Goal: Task Accomplishment & Management: Manage account settings

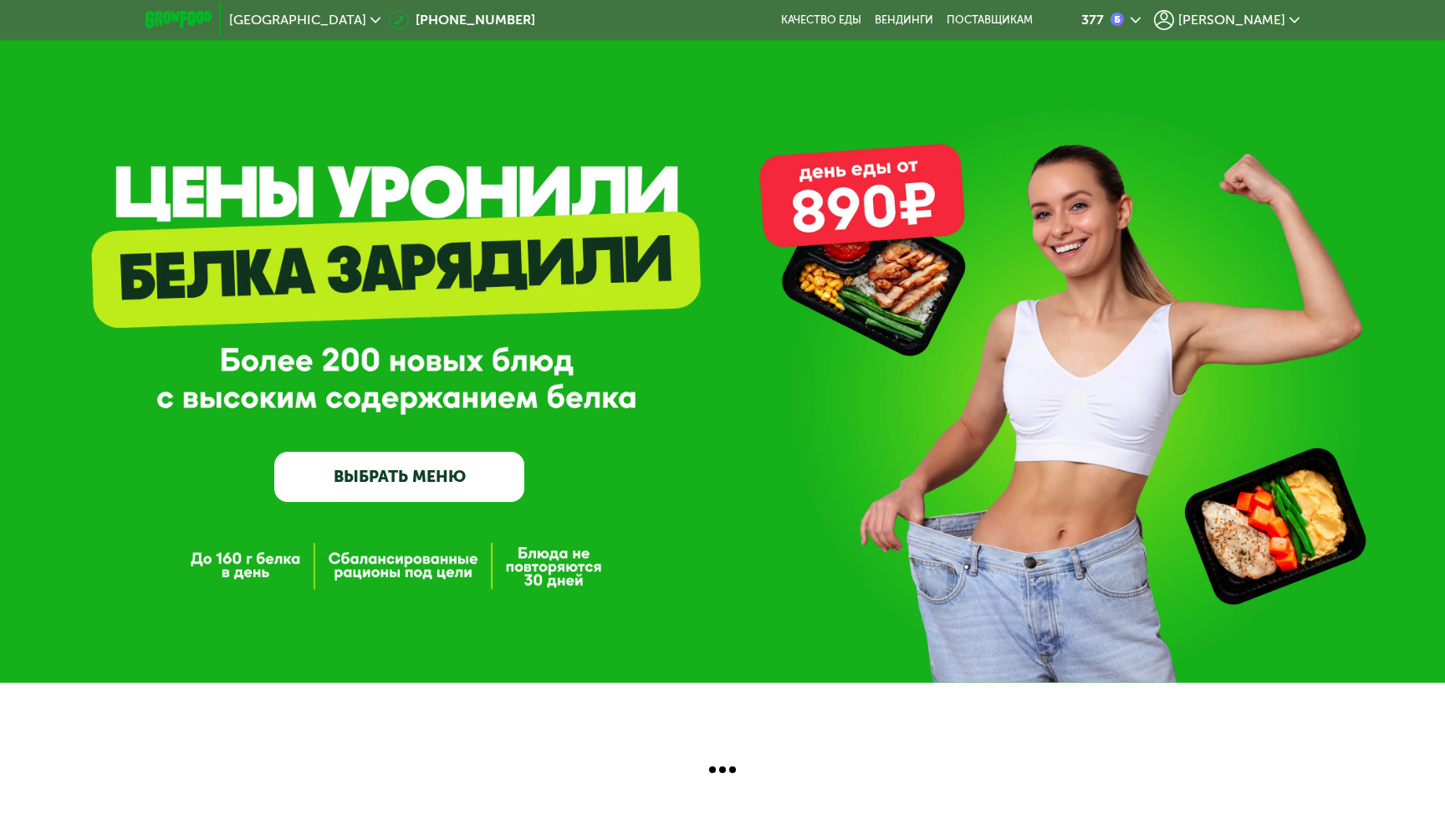
click at [1174, 19] on icon at bounding box center [1165, 20] width 20 height 20
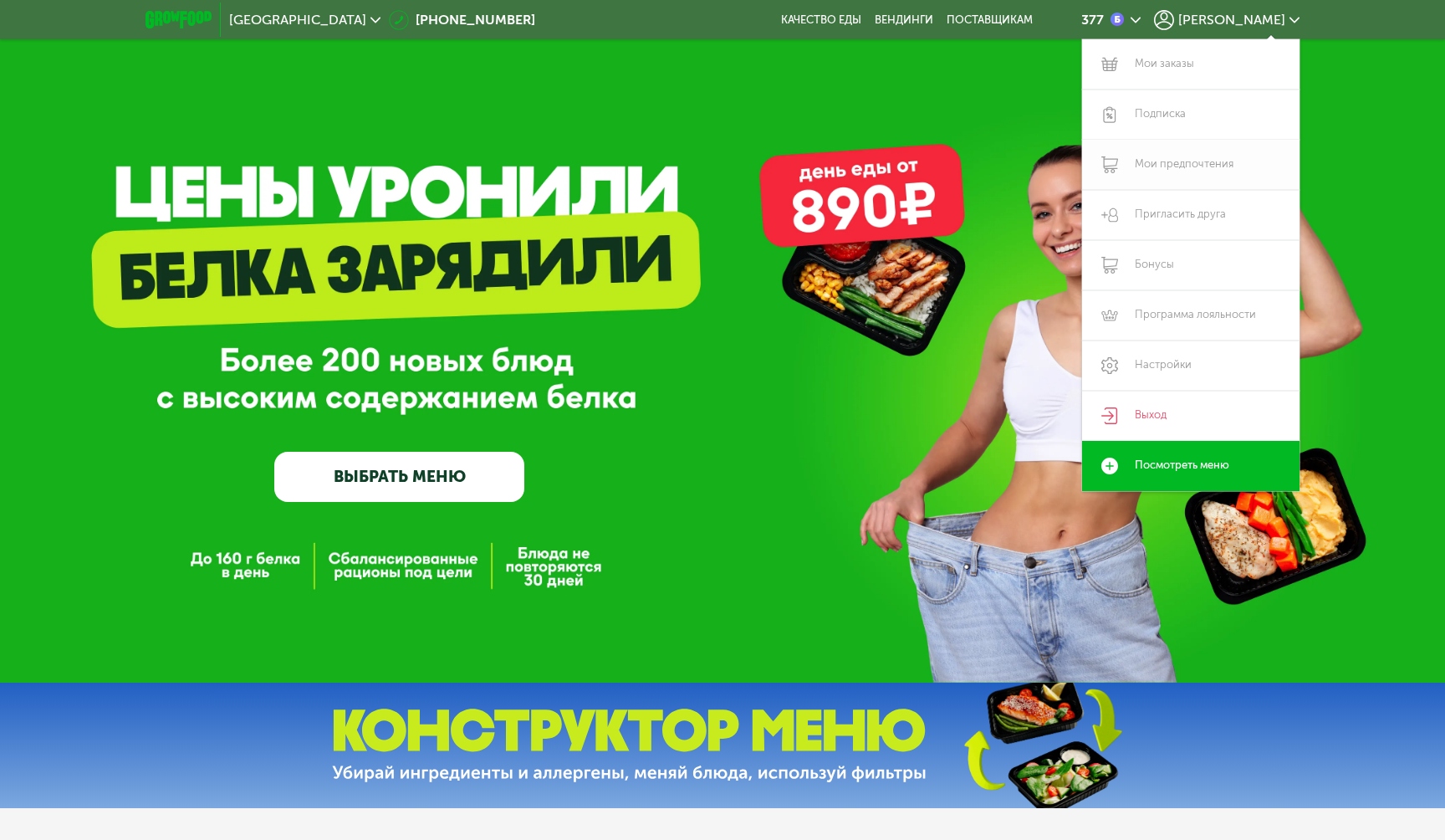
click at [1147, 182] on link "Мои предпочтения" at bounding box center [1191, 165] width 217 height 50
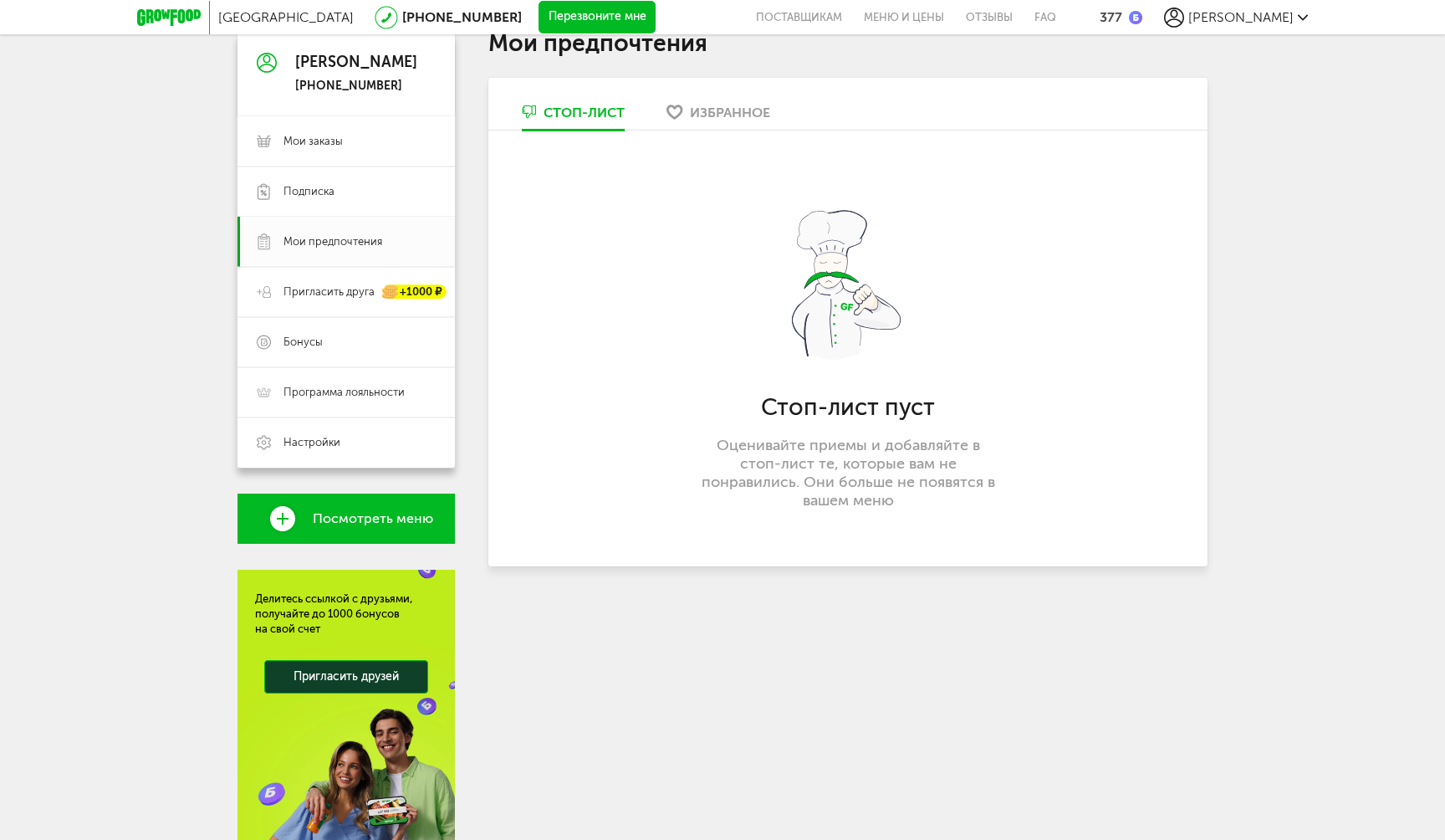
scroll to position [248, 0]
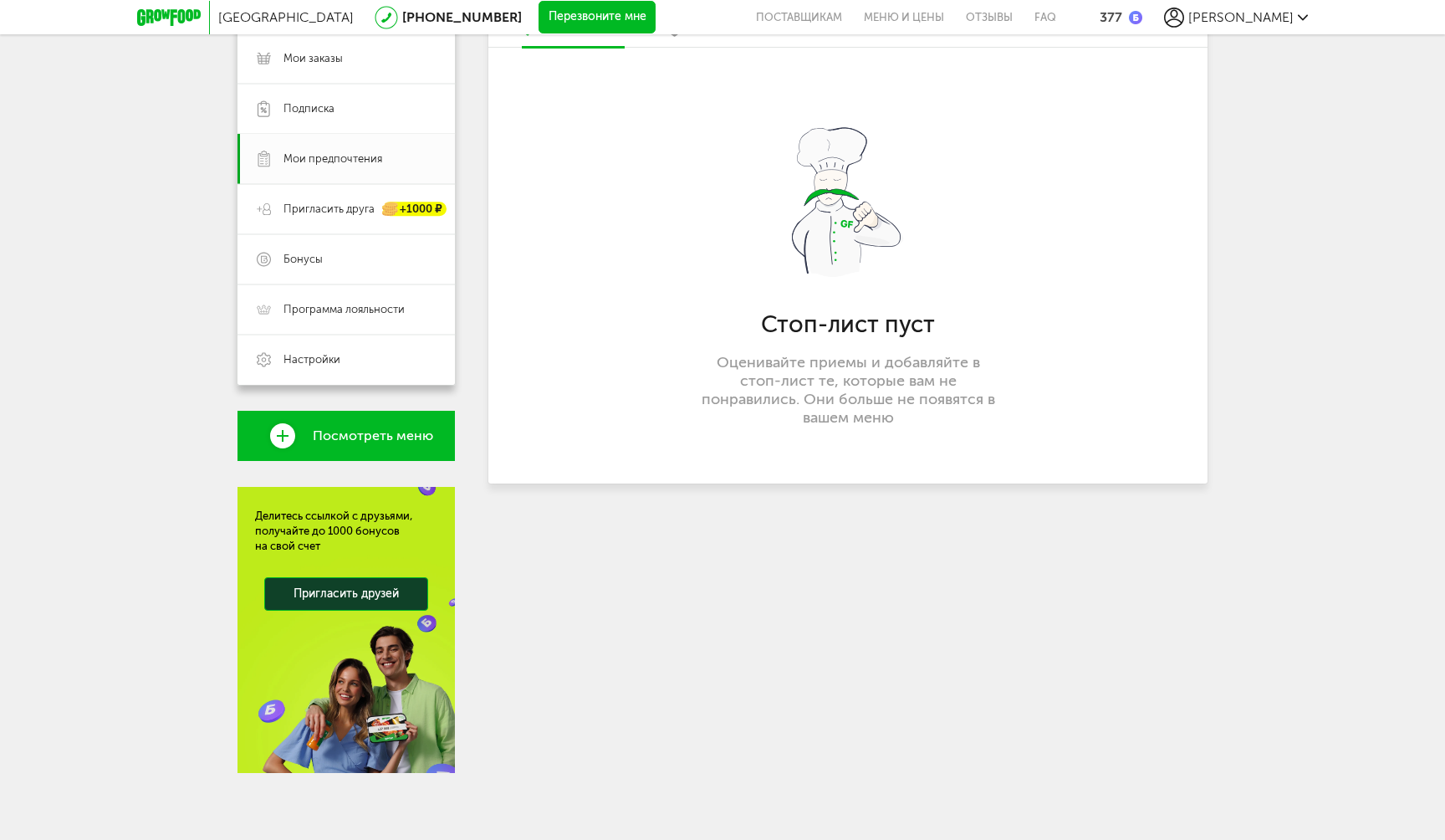
click at [328, 444] on link "Посмотреть меню" at bounding box center [346, 436] width 217 height 50
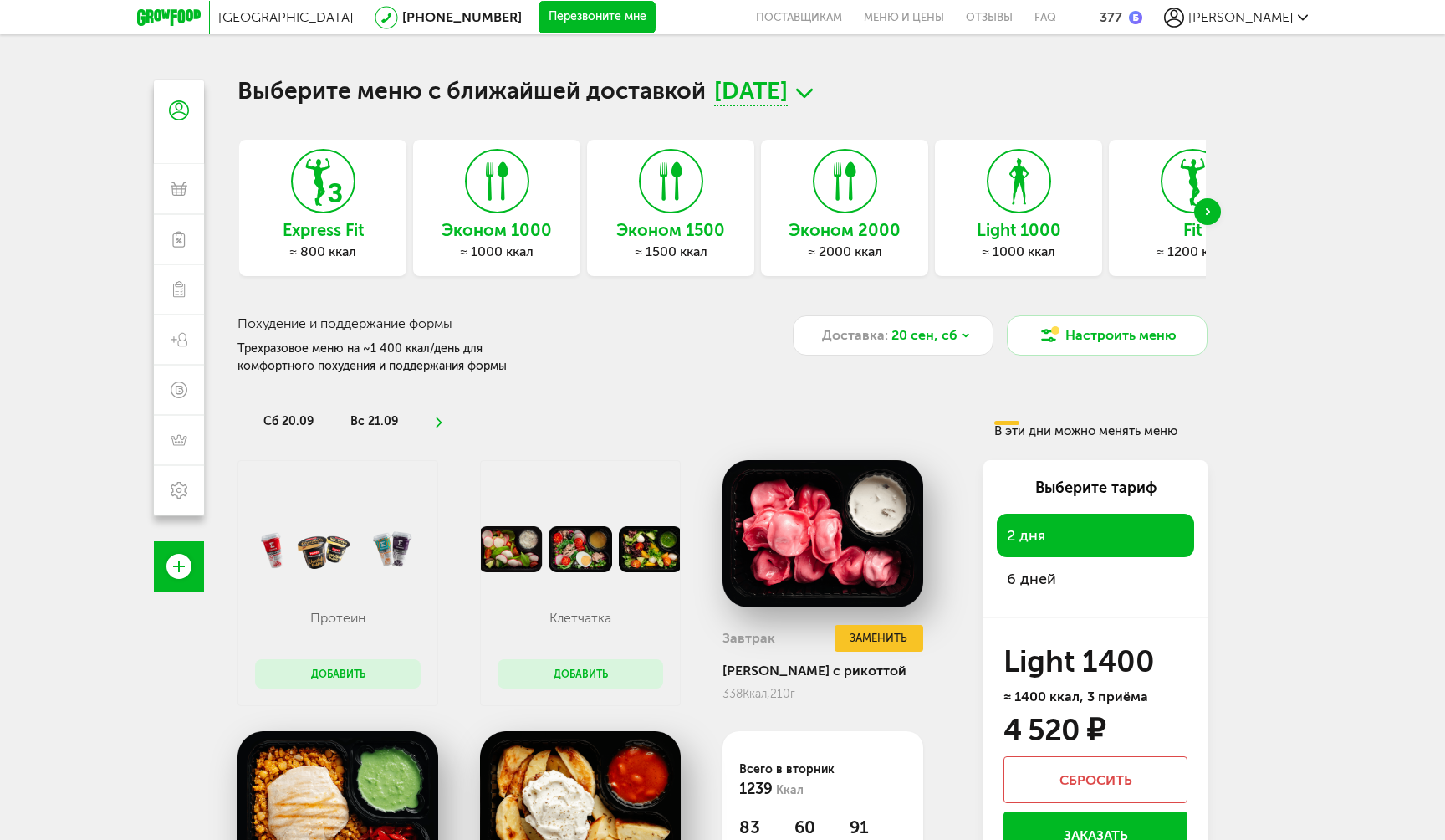
click at [1184, 7] on icon at bounding box center [1175, 18] width 20 height 20
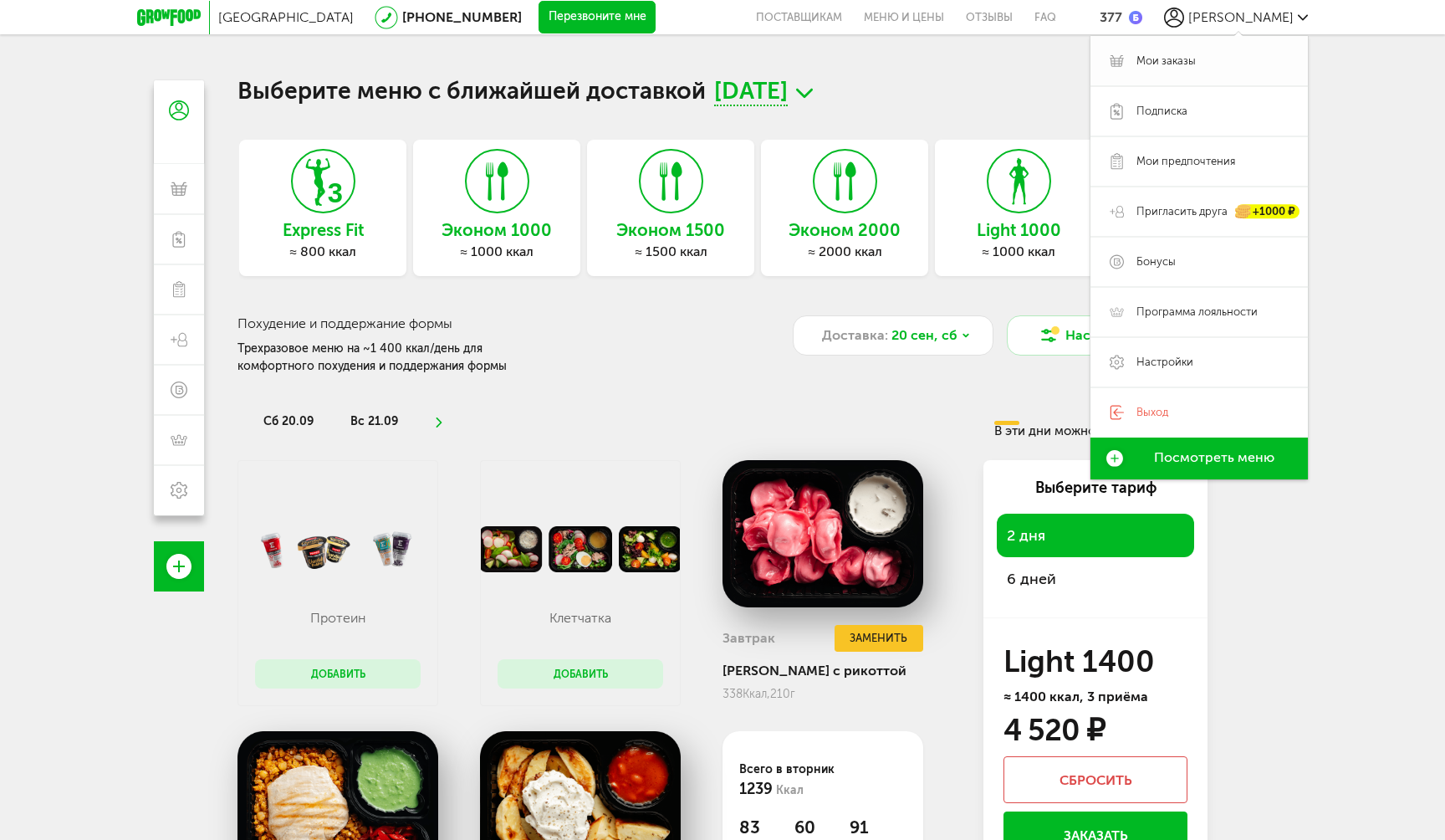
click at [1145, 77] on link "Мои заказы" at bounding box center [1199, 61] width 217 height 50
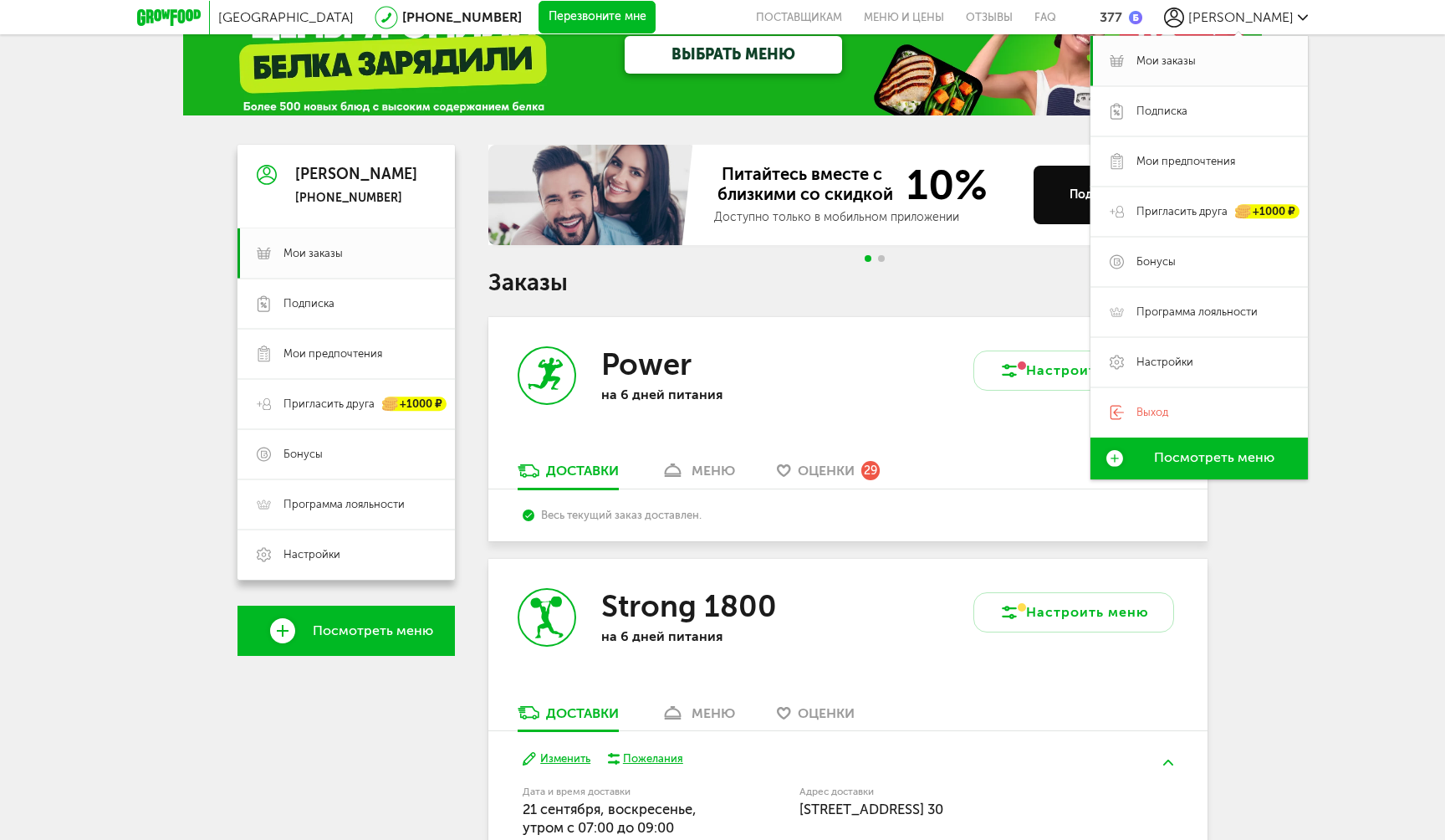
scroll to position [142, 0]
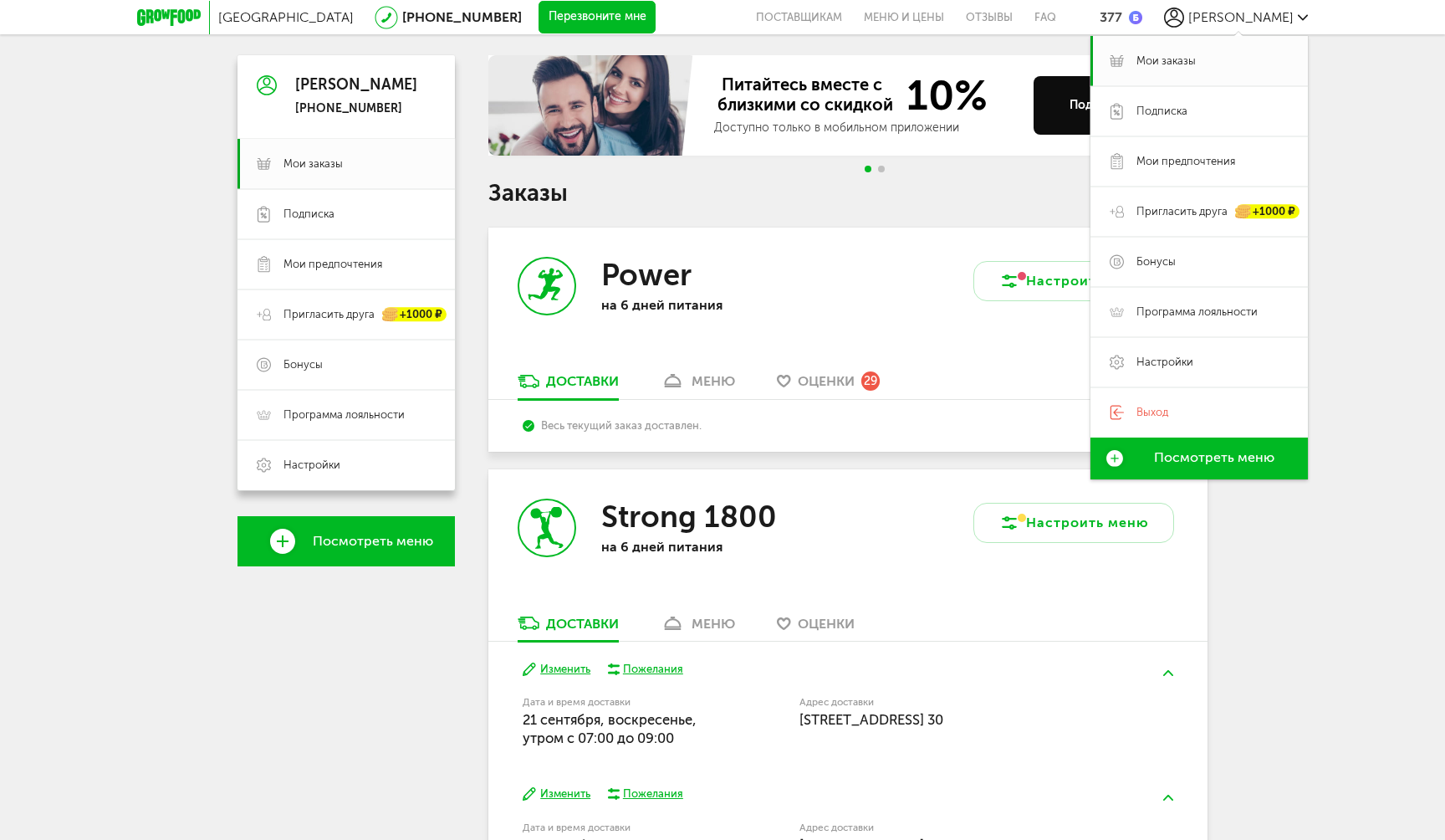
click at [506, 421] on div "Весь текущий заказ доставлен." at bounding box center [848, 426] width 720 height 52
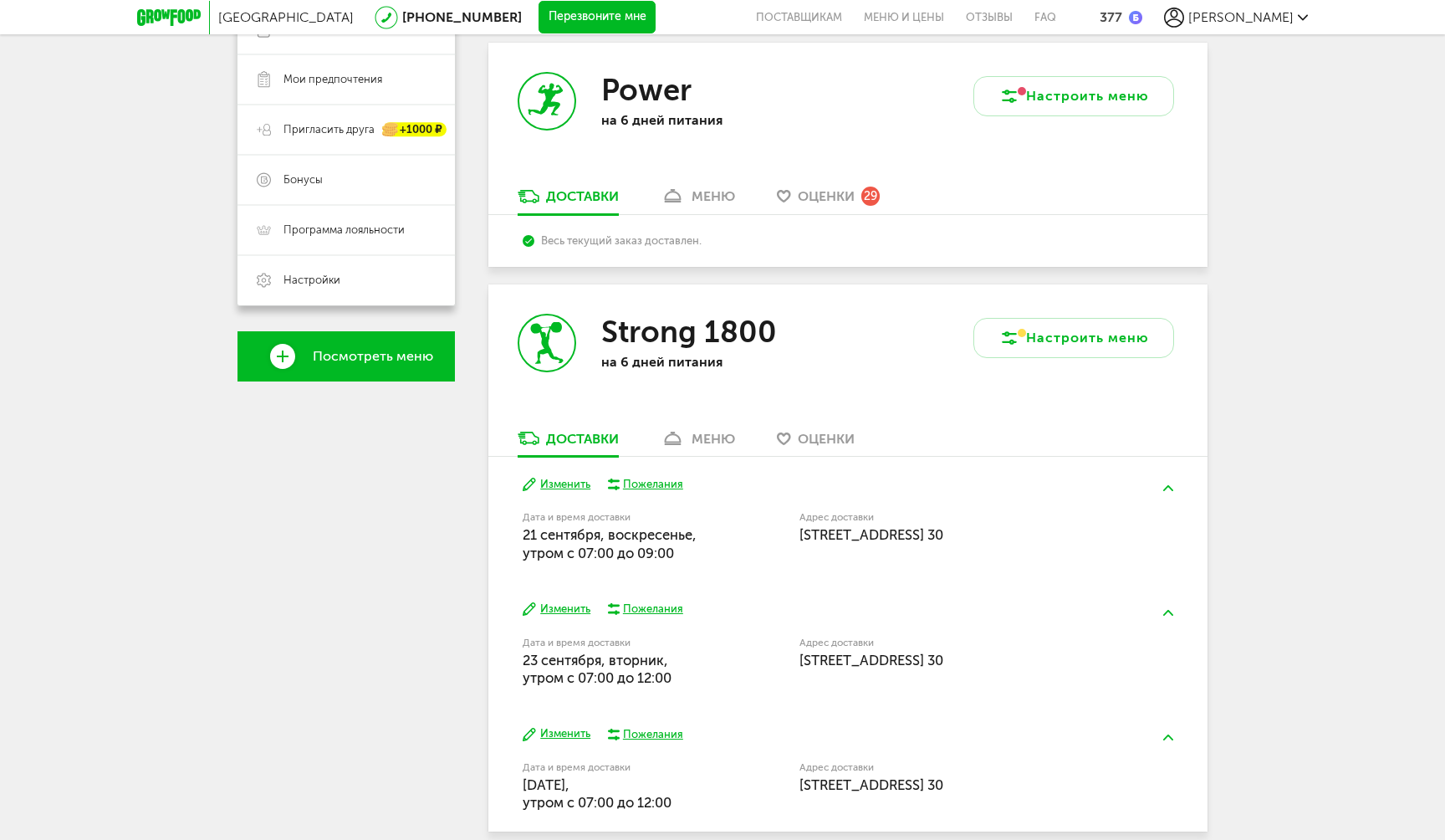
click at [691, 449] on link "меню" at bounding box center [698, 442] width 92 height 27
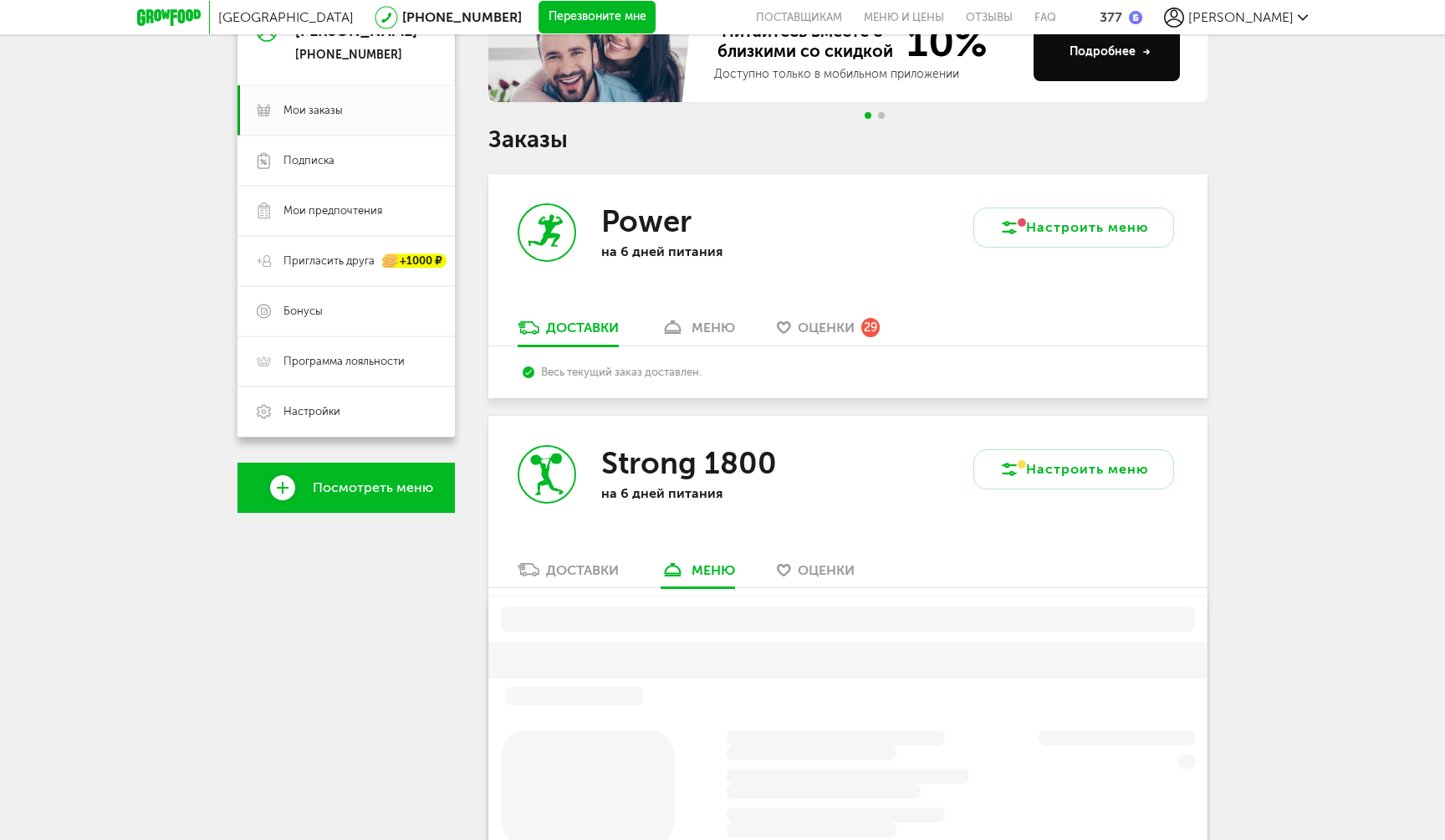
scroll to position [155, 0]
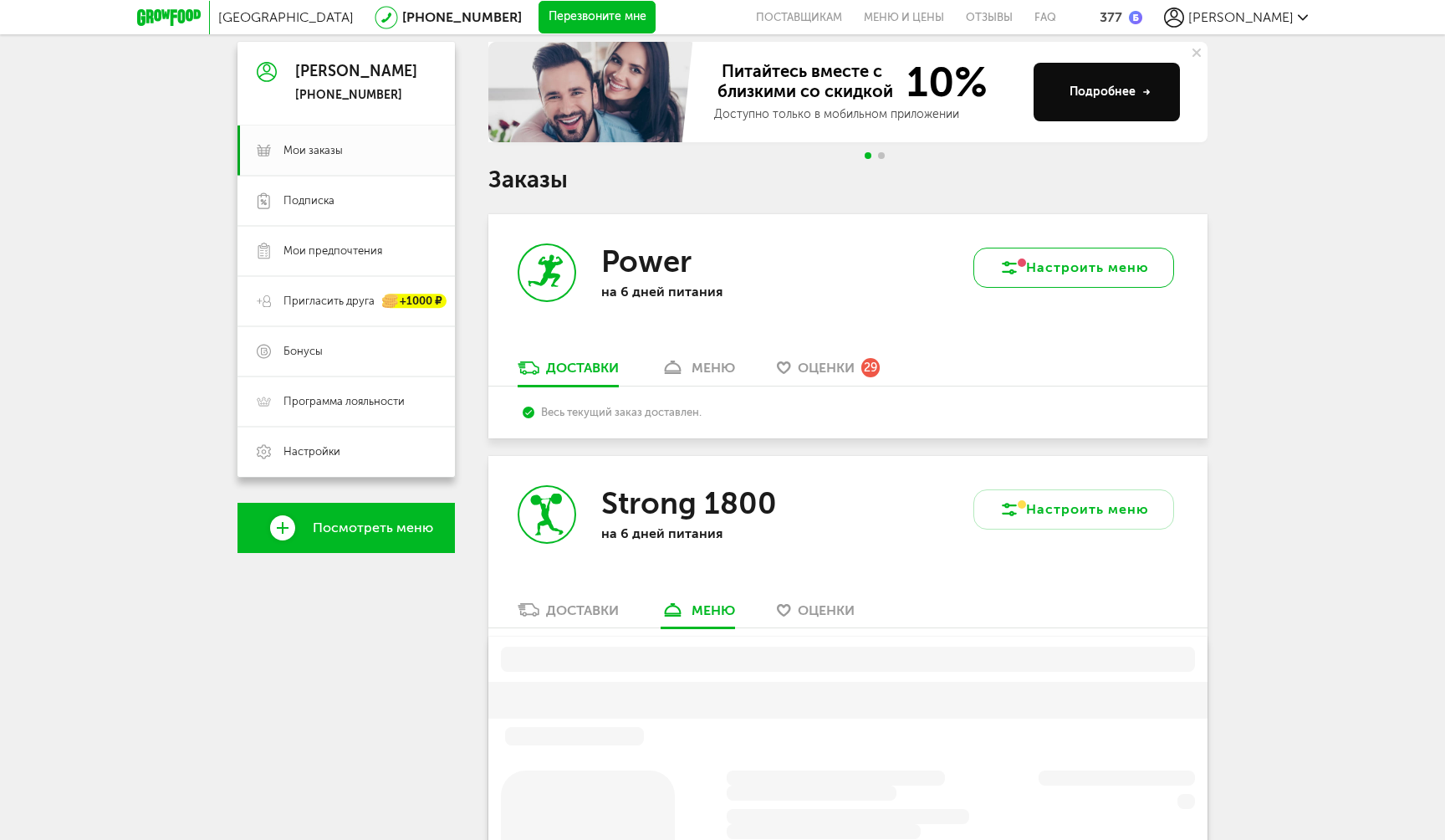
click at [1007, 260] on icon at bounding box center [1009, 267] width 20 height 20
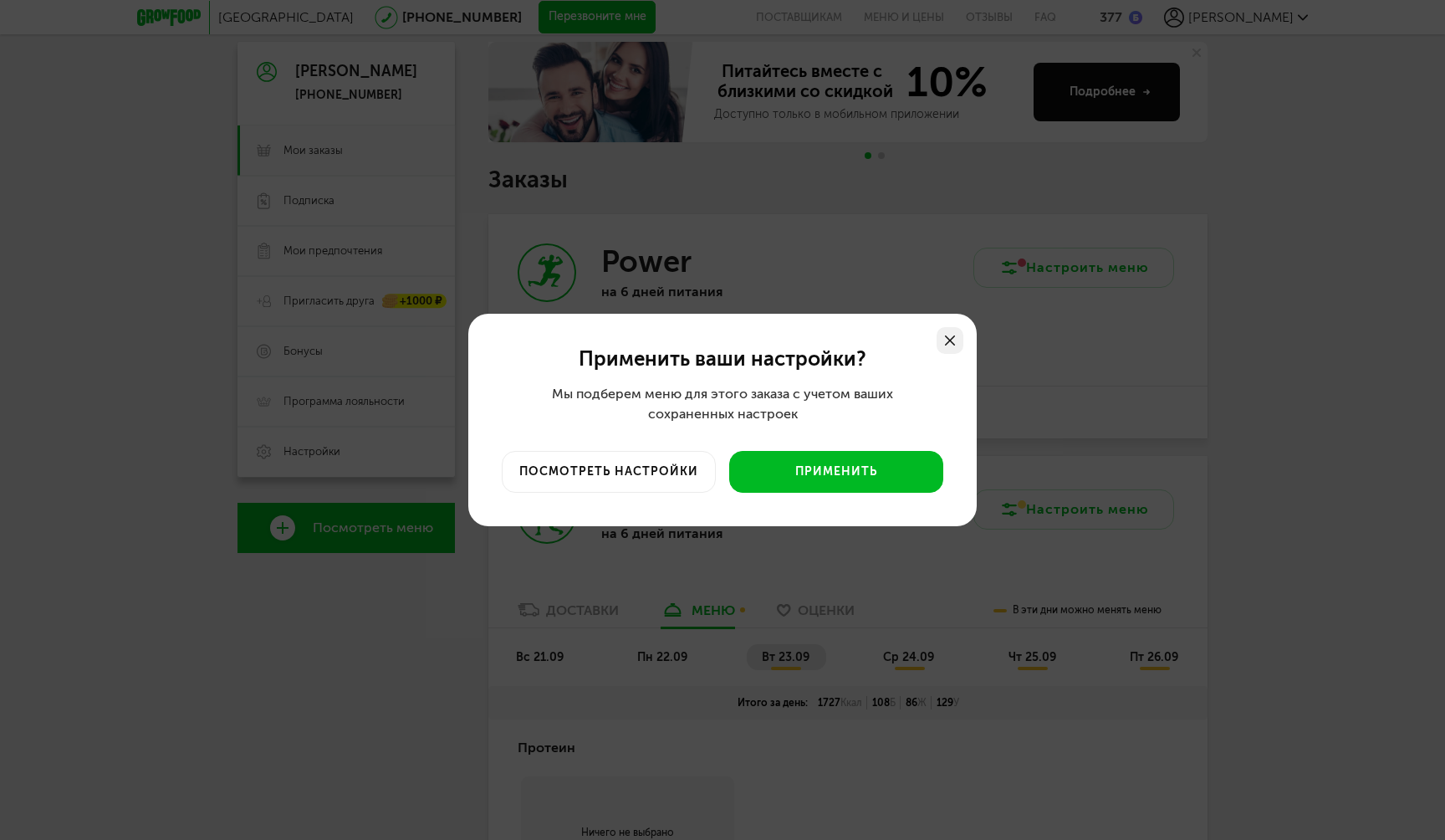
click at [946, 334] on div at bounding box center [950, 340] width 27 height 27
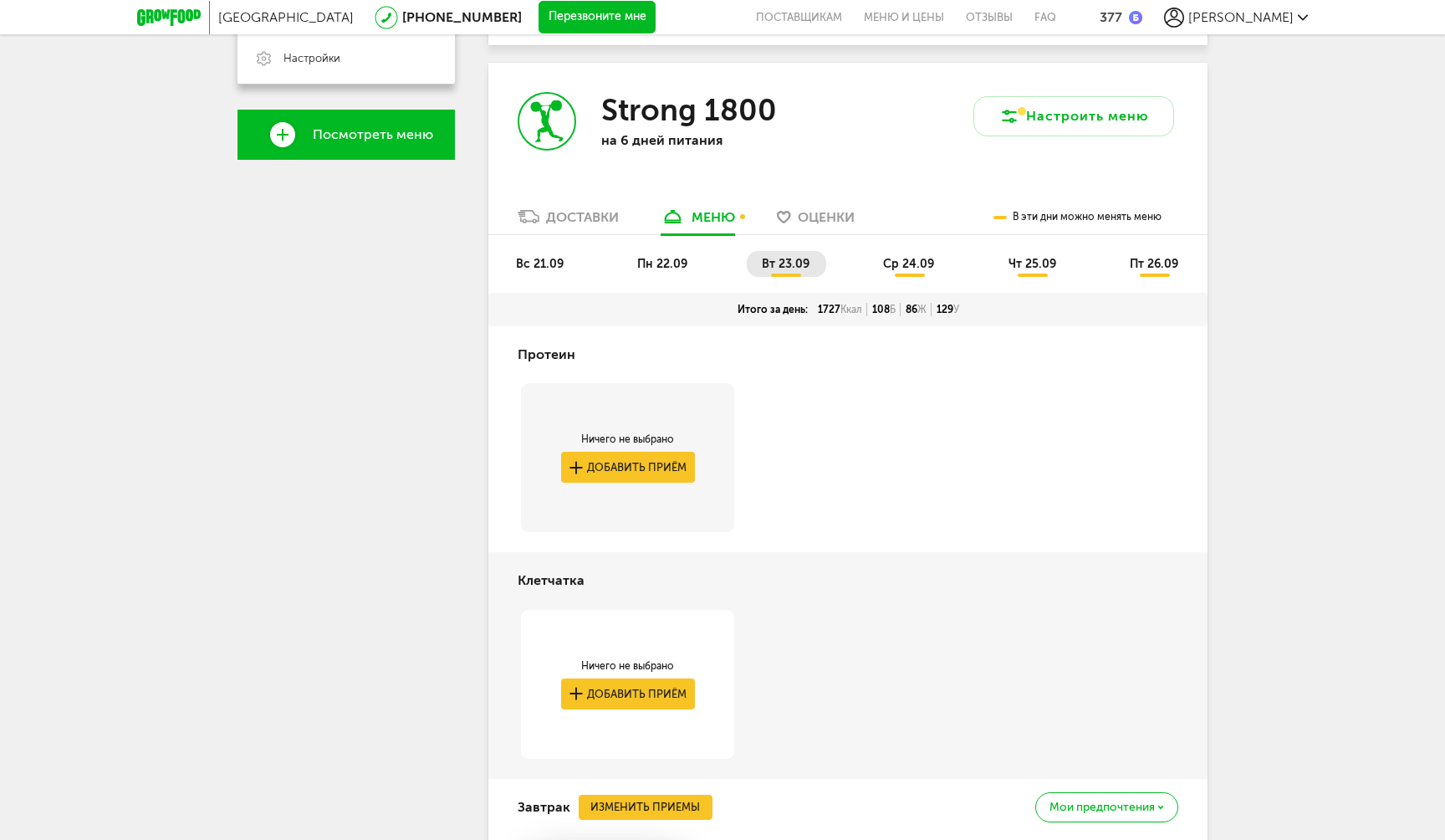
scroll to position [512, 0]
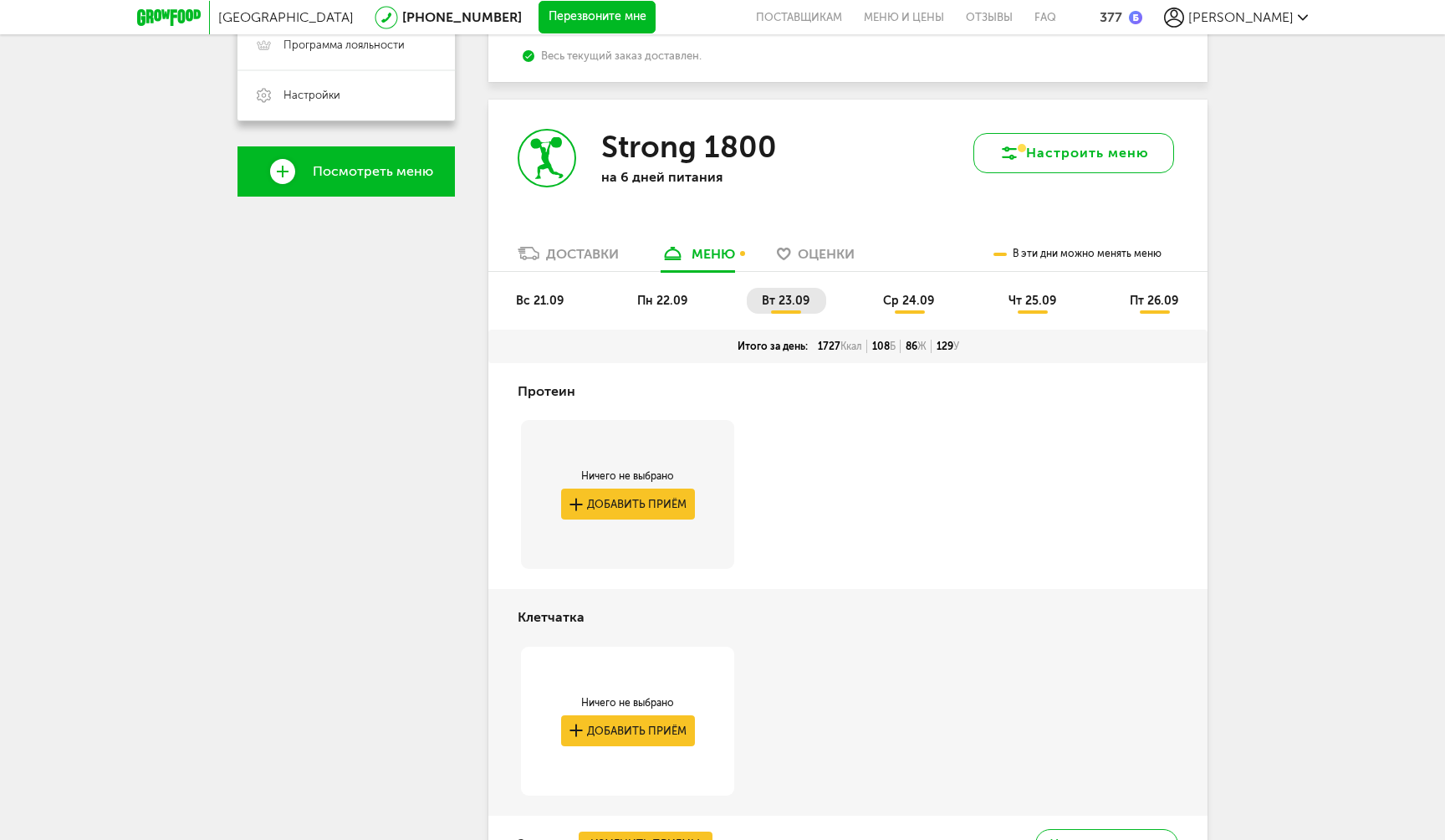
click at [1060, 155] on button "Настроить меню" at bounding box center [1073, 153] width 201 height 40
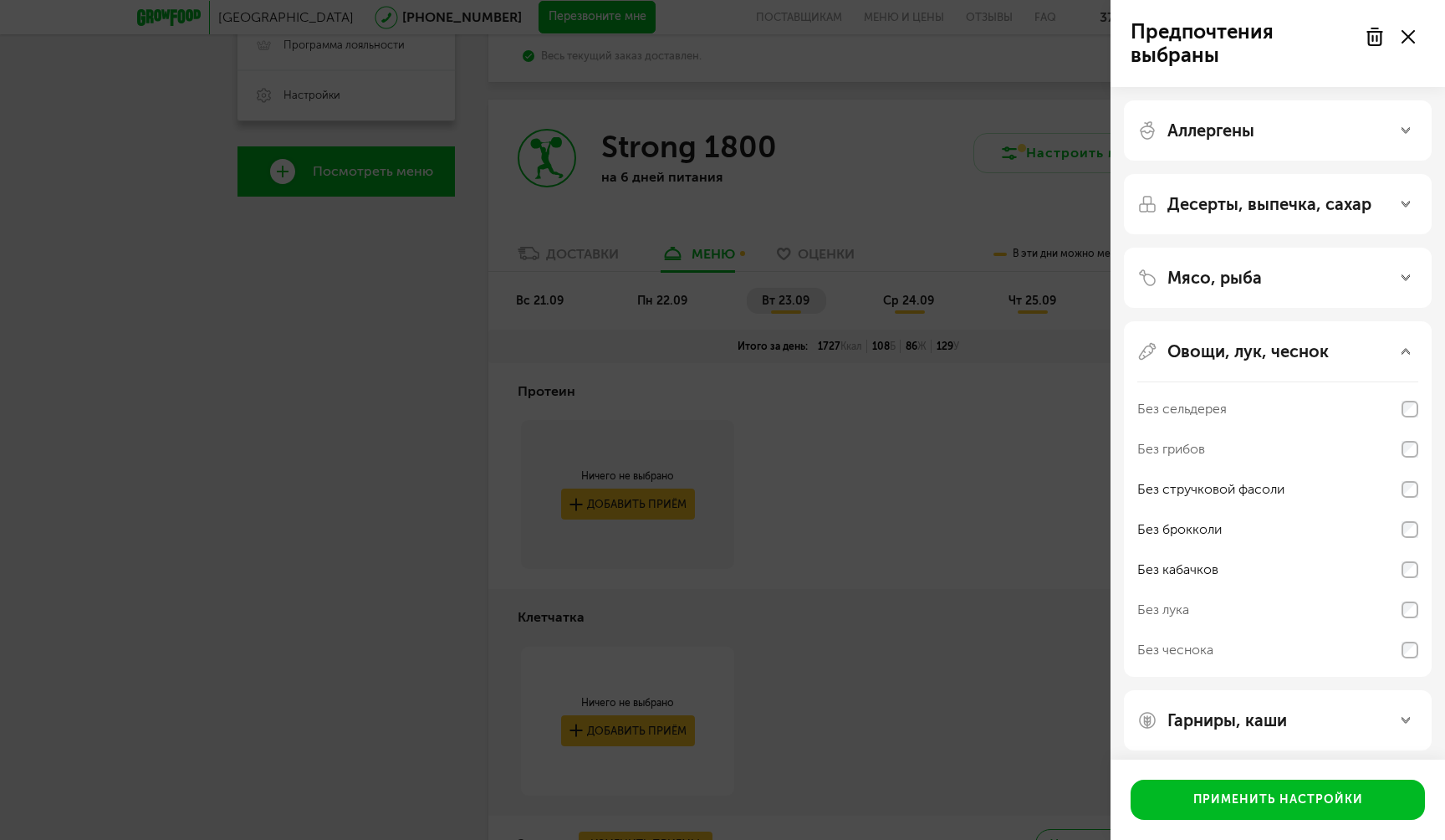
click at [1209, 724] on p "Гарниры, каши" at bounding box center [1227, 721] width 119 height 20
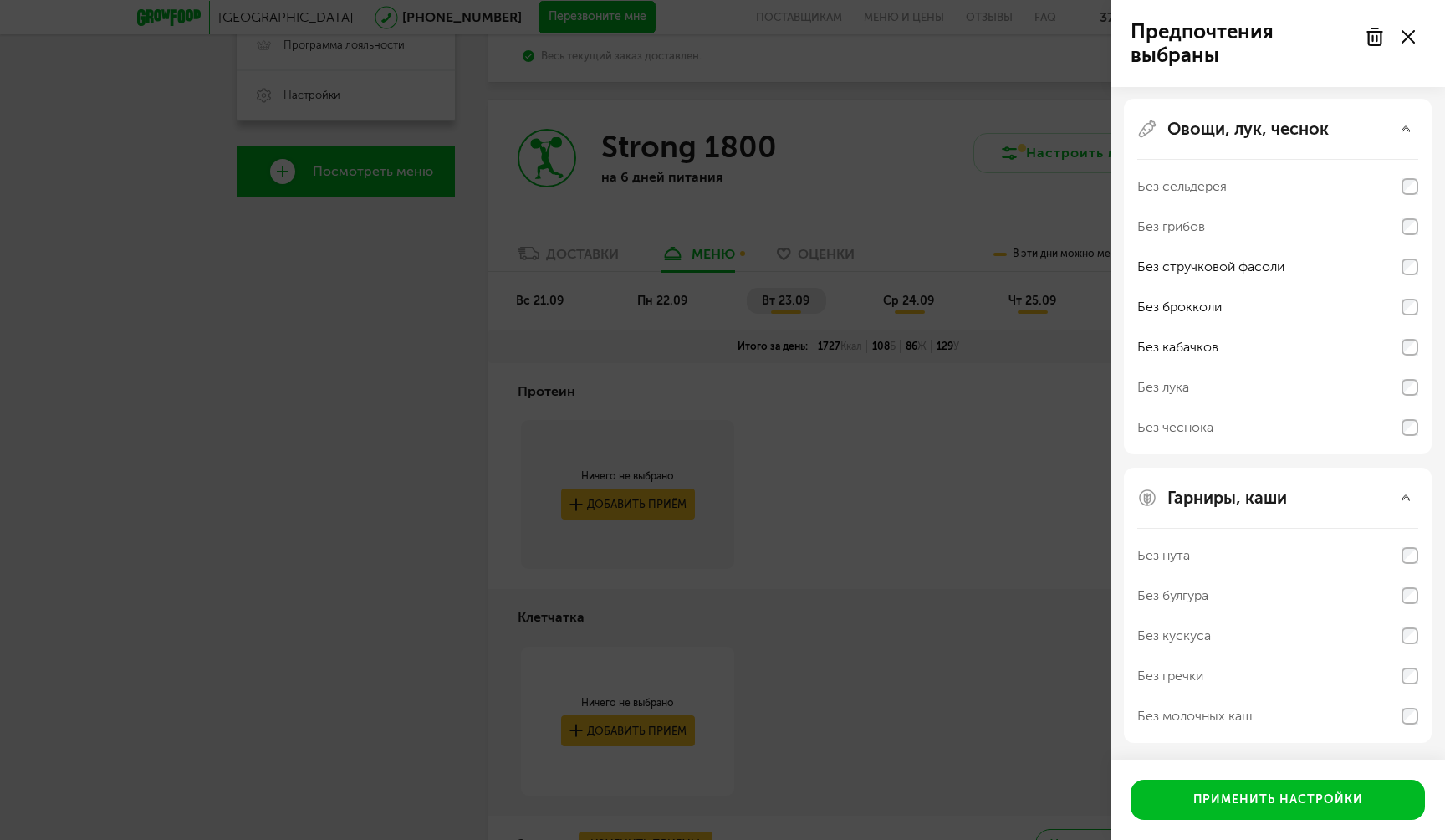
scroll to position [0, 0]
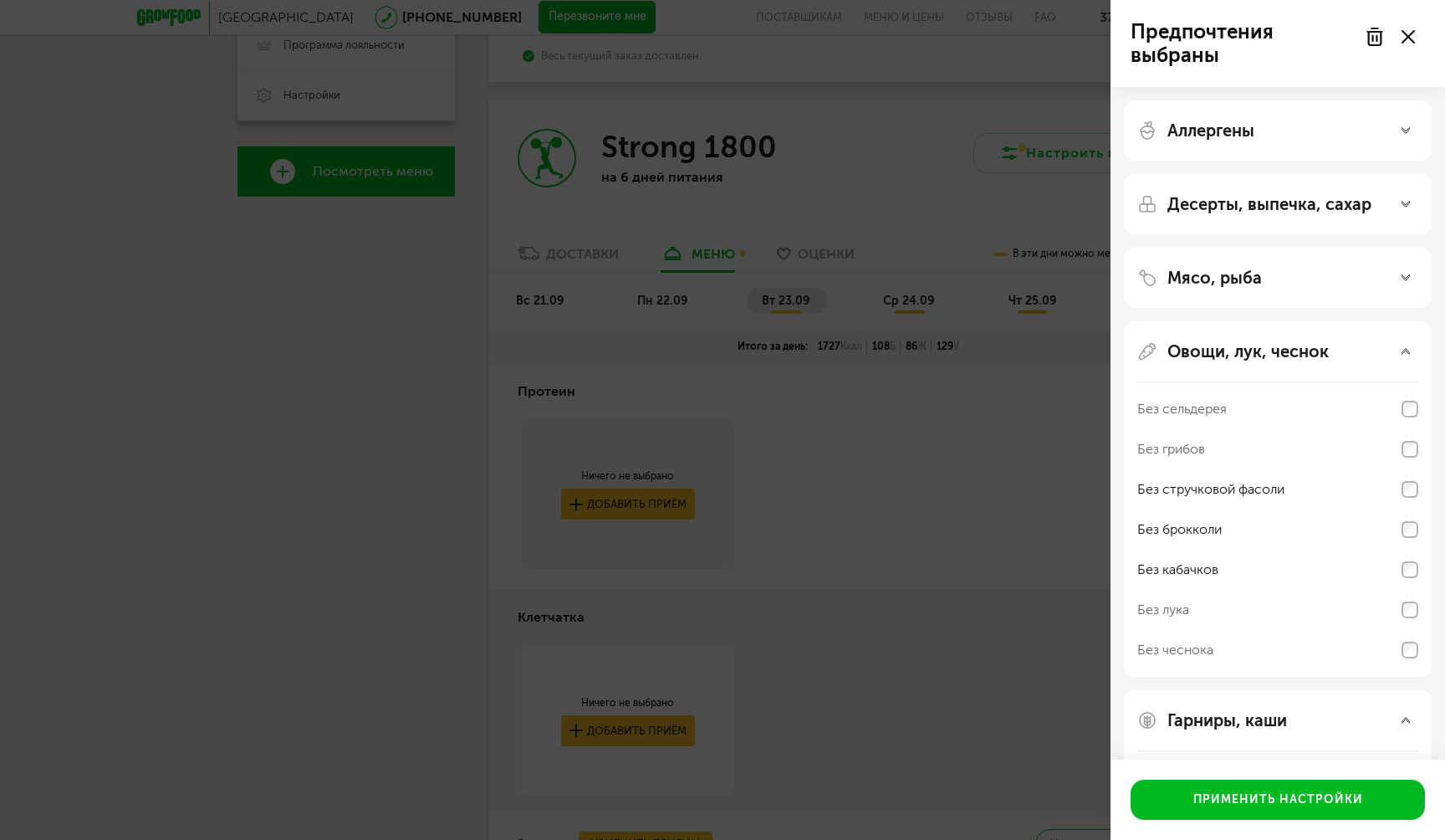
click at [1228, 195] on p "Десерты, выпечка, сахар" at bounding box center [1269, 204] width 204 height 20
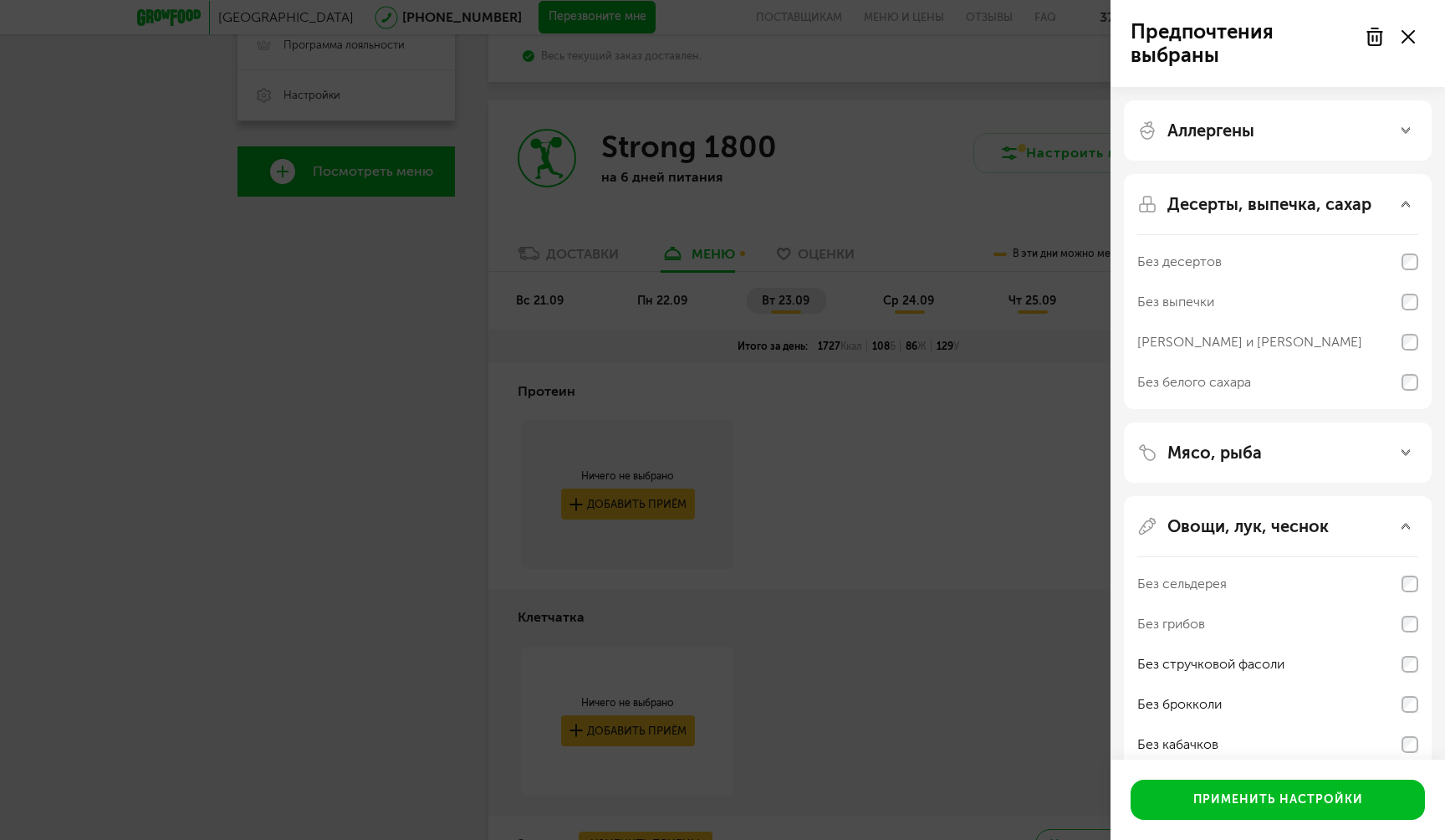
click at [1227, 197] on p "Десерты, выпечка, сахар" at bounding box center [1269, 204] width 204 height 20
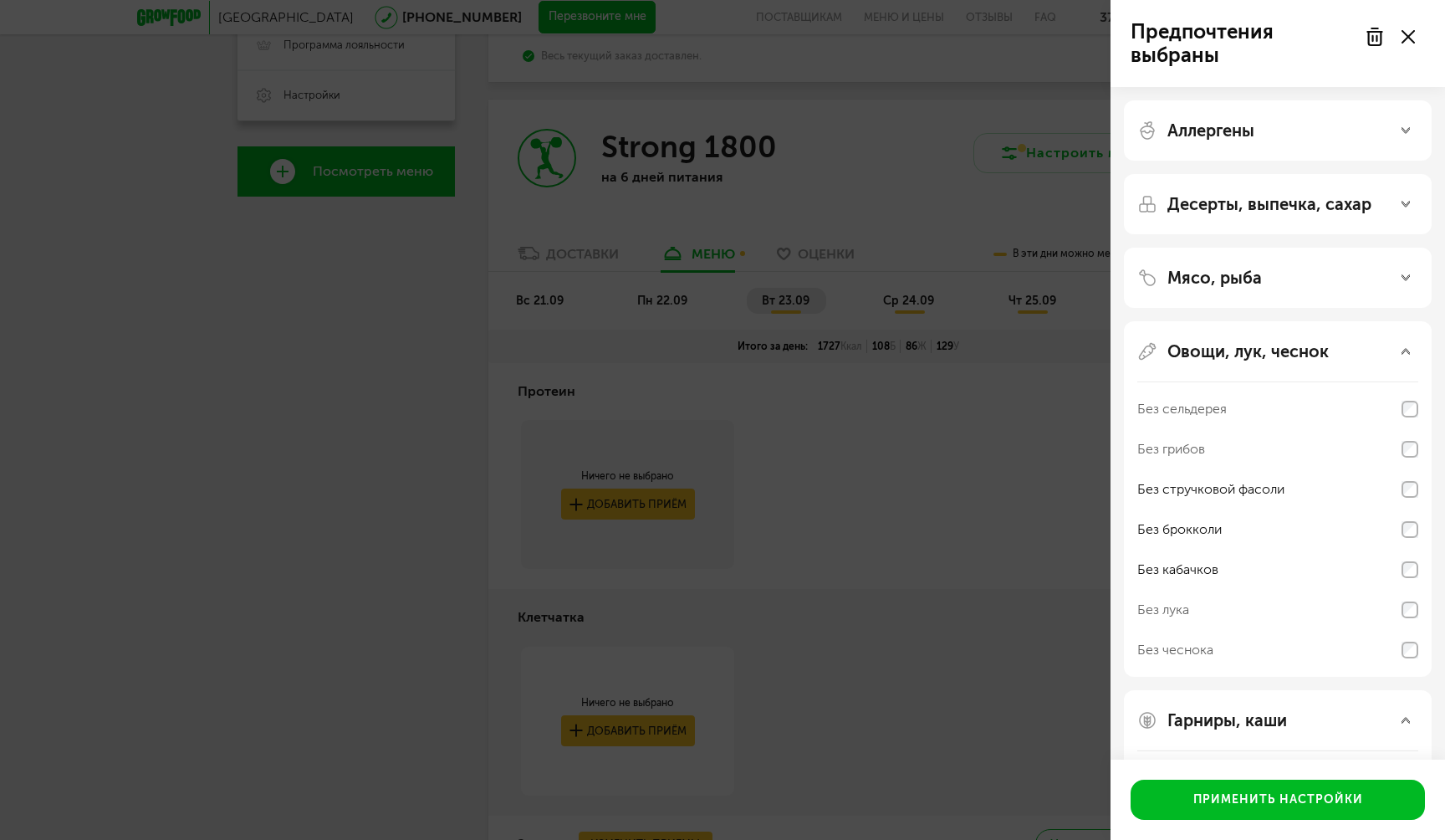
click at [1227, 145] on div "Аллергены" at bounding box center [1278, 130] width 308 height 60
click at [1227, 139] on p "Аллергены" at bounding box center [1211, 130] width 87 height 20
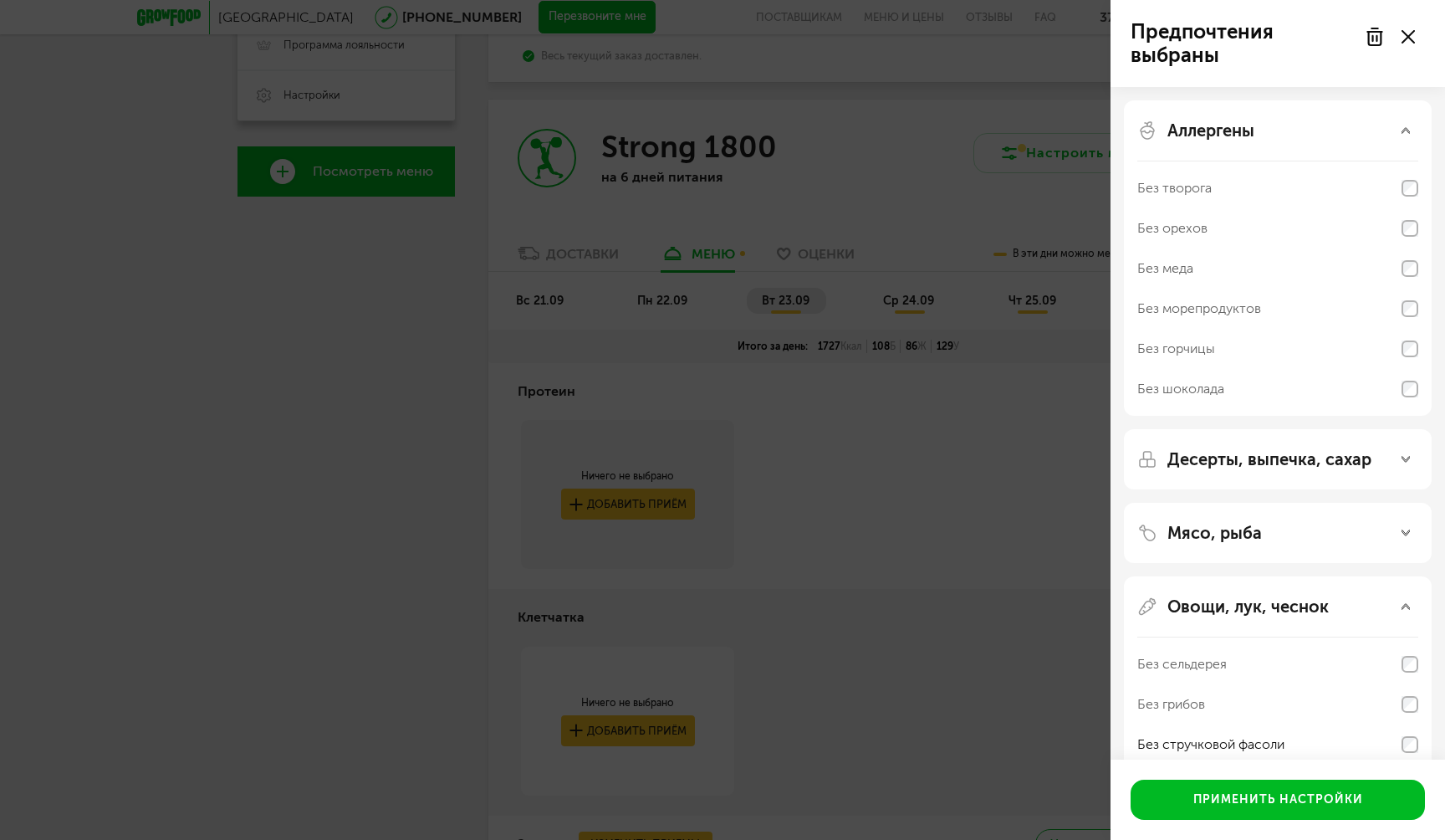
click at [1227, 139] on p "Аллергены" at bounding box center [1211, 130] width 87 height 20
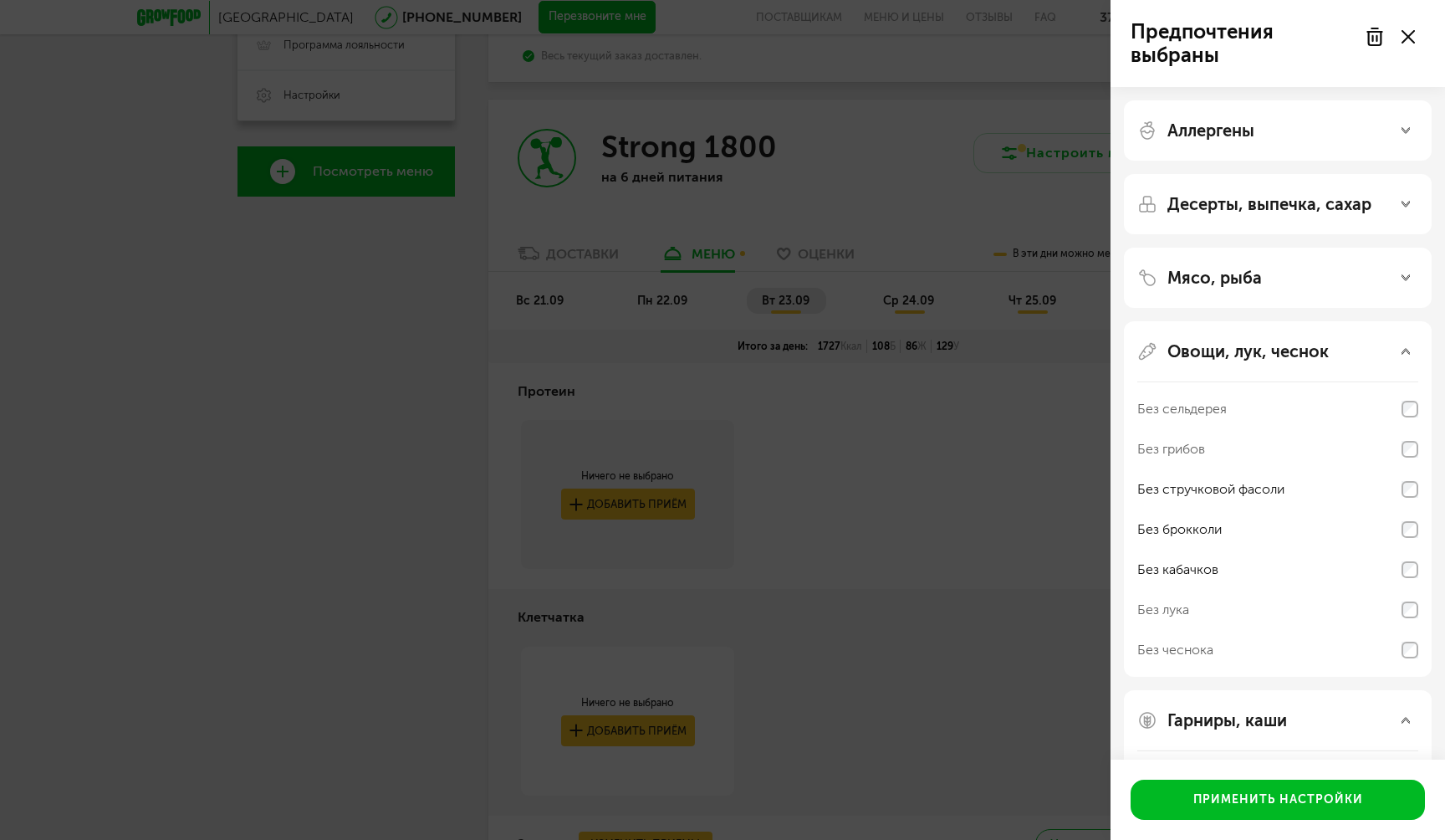
click at [1222, 278] on p "Мясо, рыба" at bounding box center [1215, 278] width 94 height 20
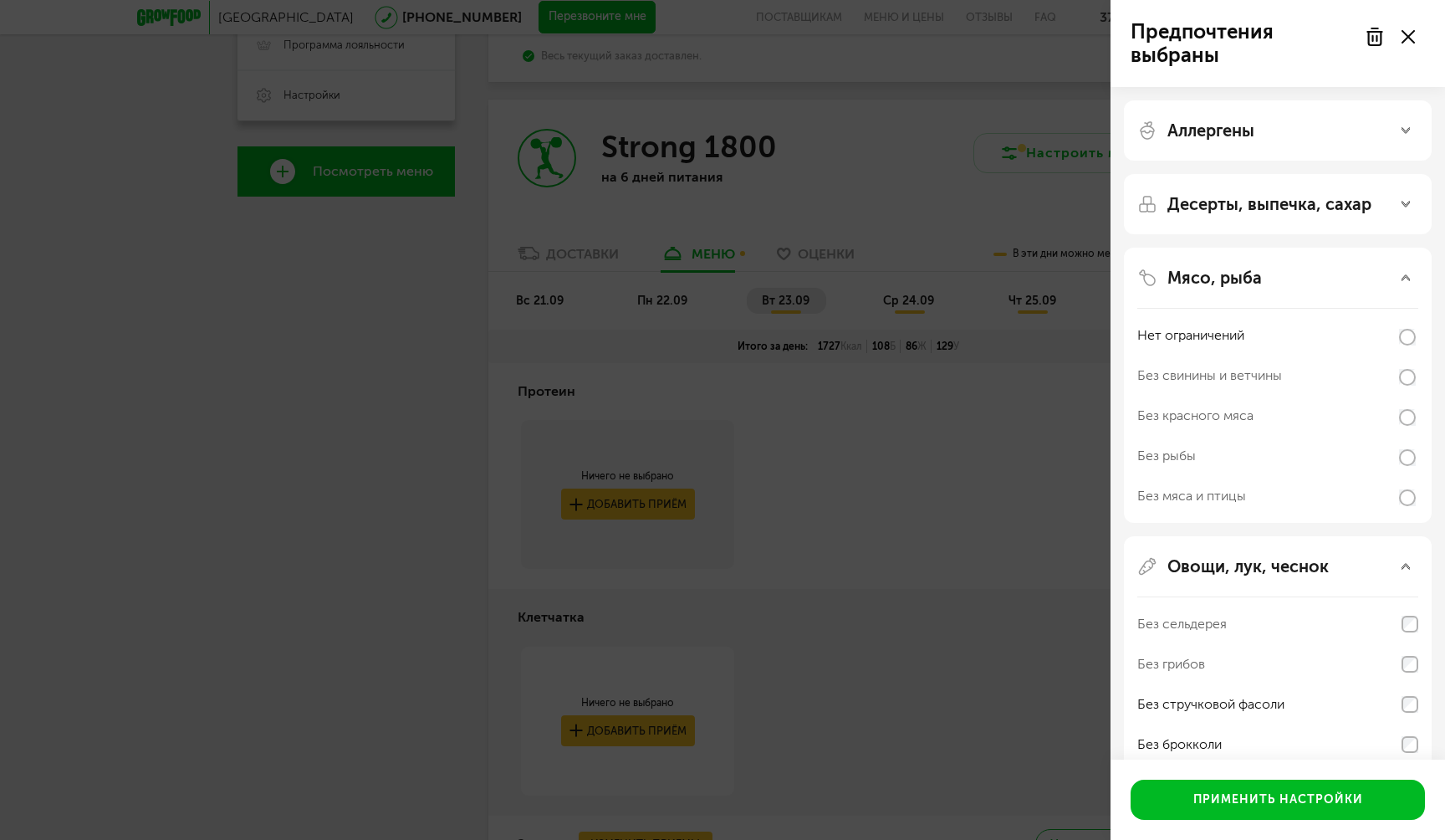
click at [1222, 278] on p "Мясо, рыба" at bounding box center [1215, 278] width 94 height 20
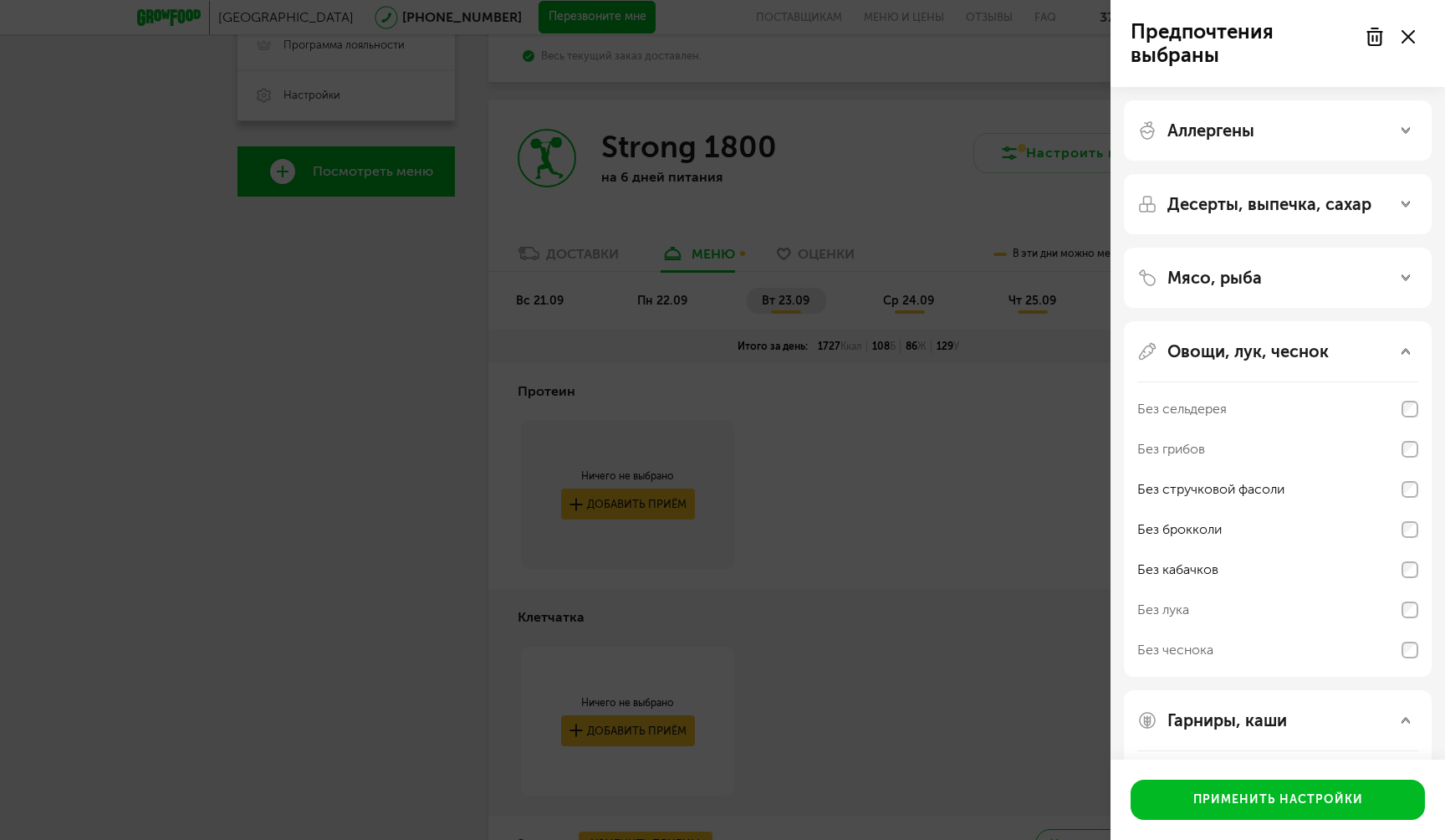
click at [1407, 46] on div at bounding box center [1390, 37] width 70 height 33
click at [1406, 39] on use at bounding box center [1408, 37] width 13 height 13
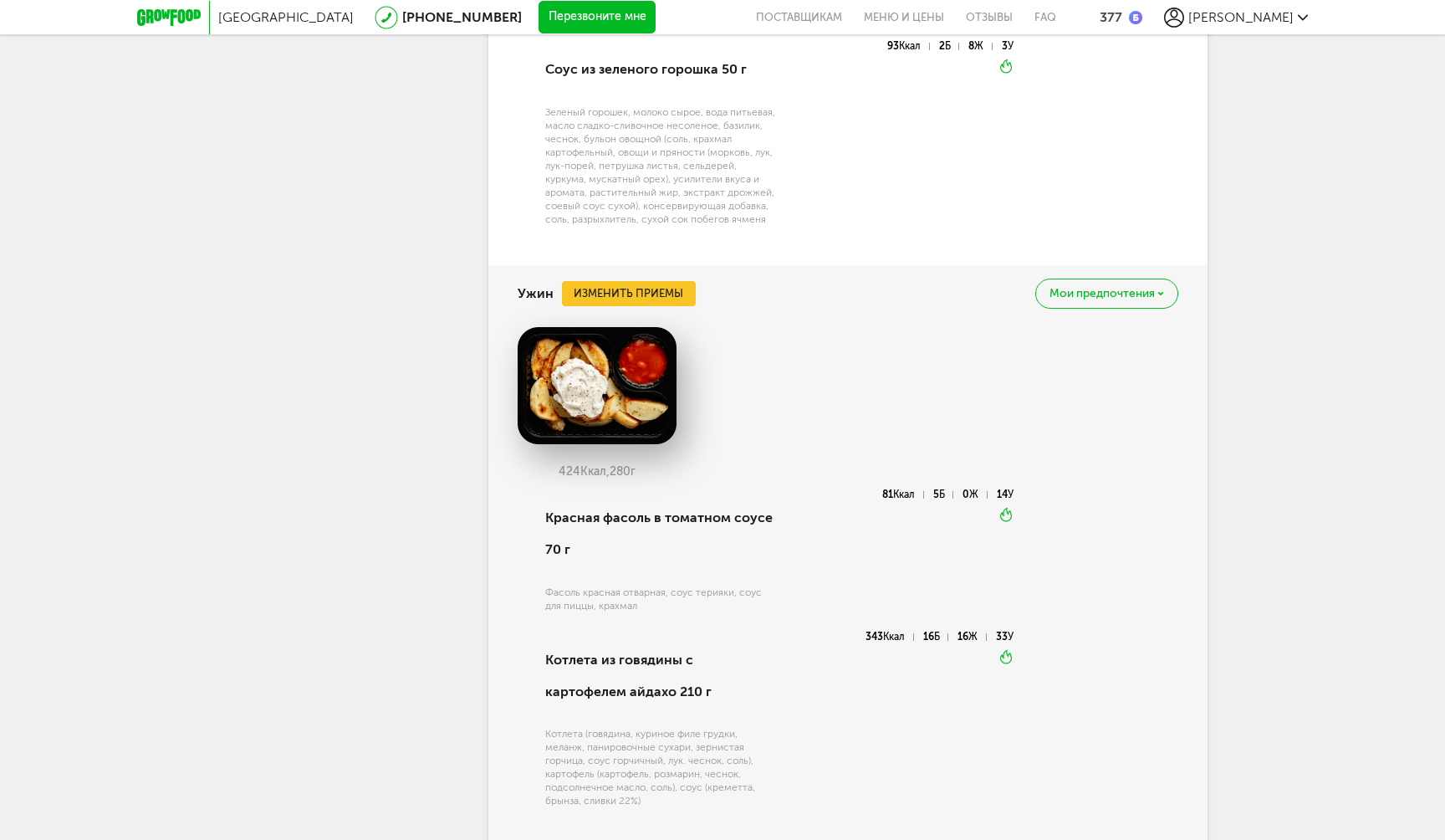
scroll to position [2678, 0]
click at [659, 279] on button "Изменить приемы" at bounding box center [629, 291] width 134 height 25
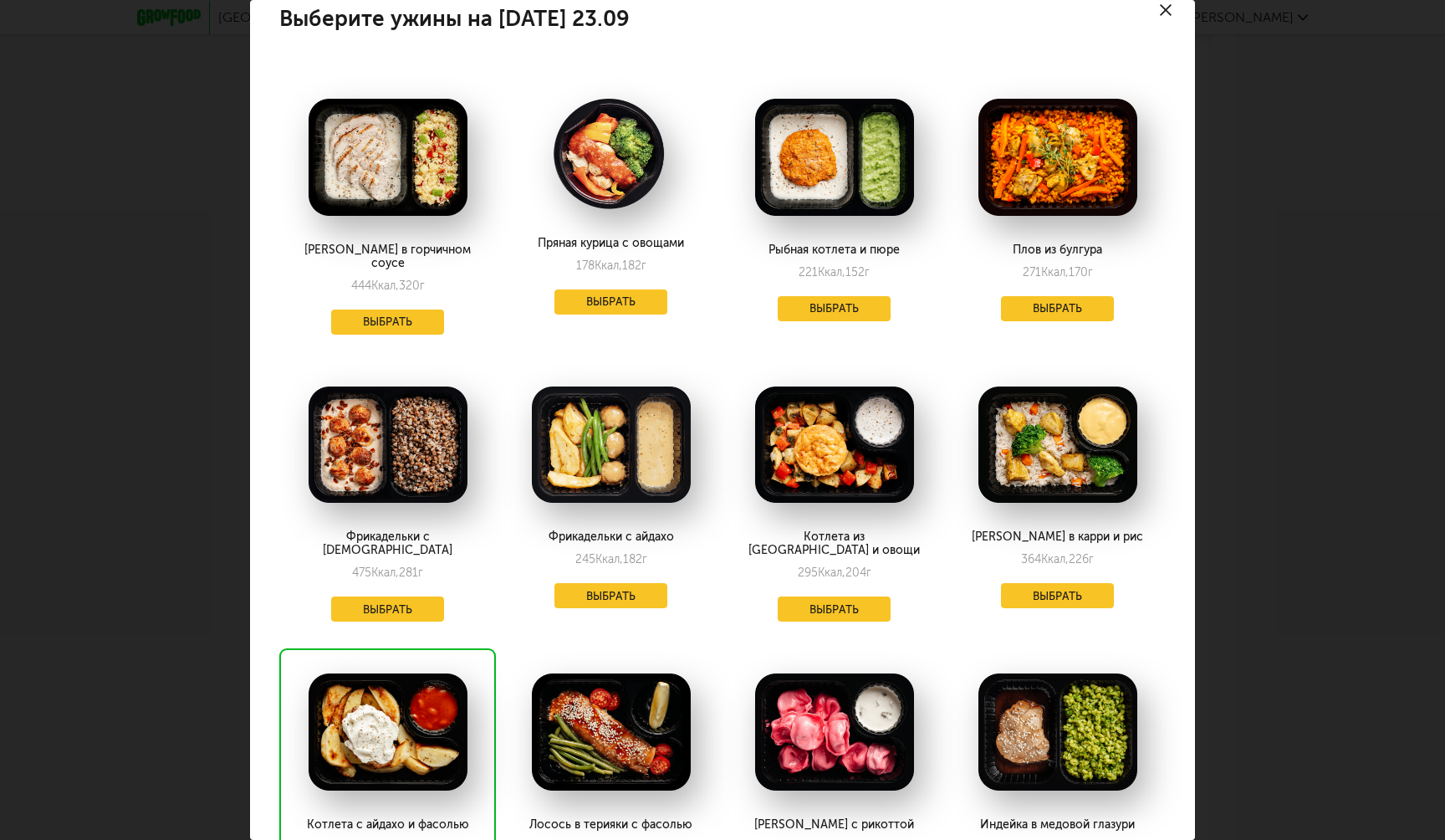
scroll to position [0, 0]
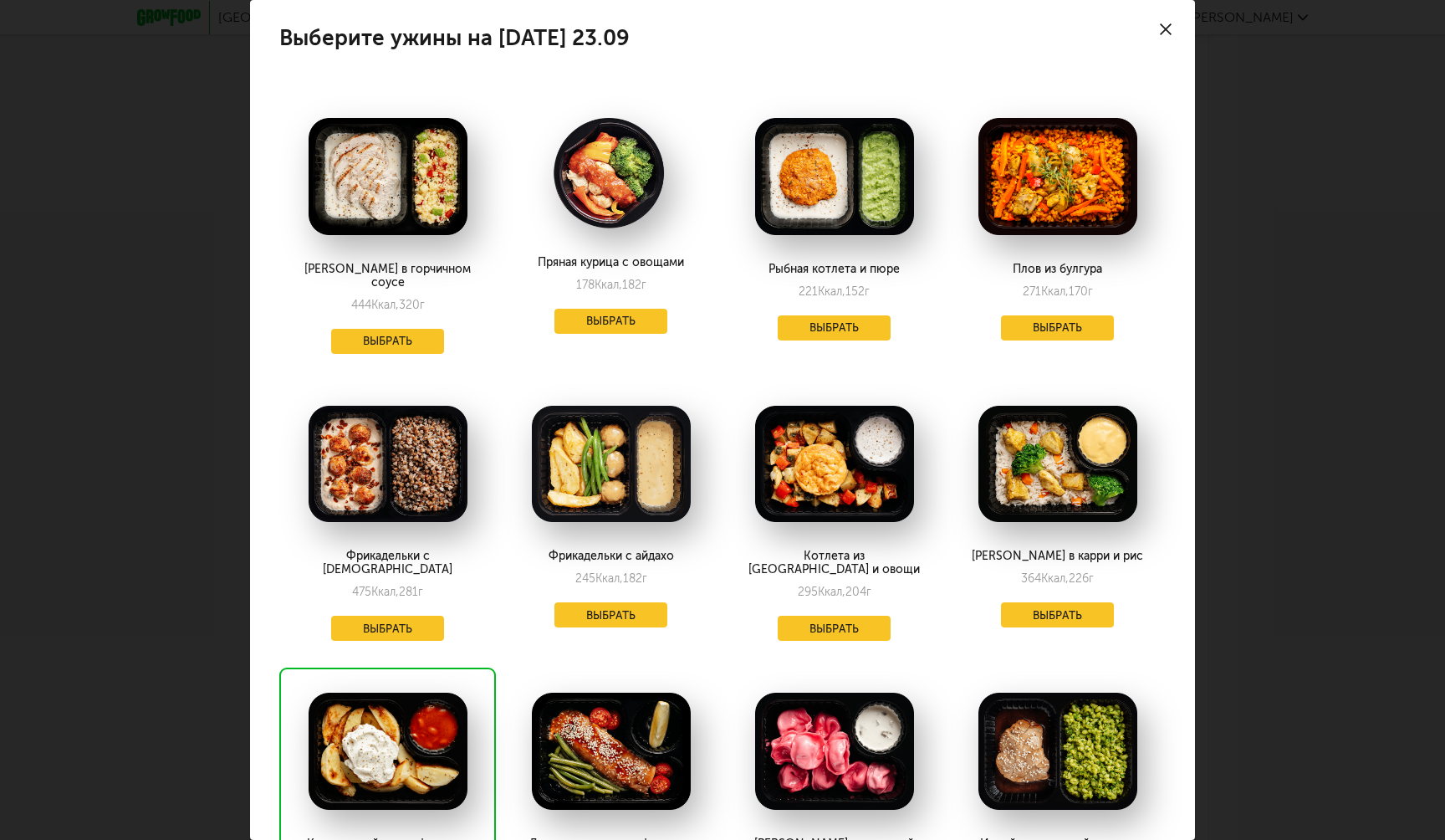
click at [1164, 31] on use at bounding box center [1166, 29] width 12 height 12
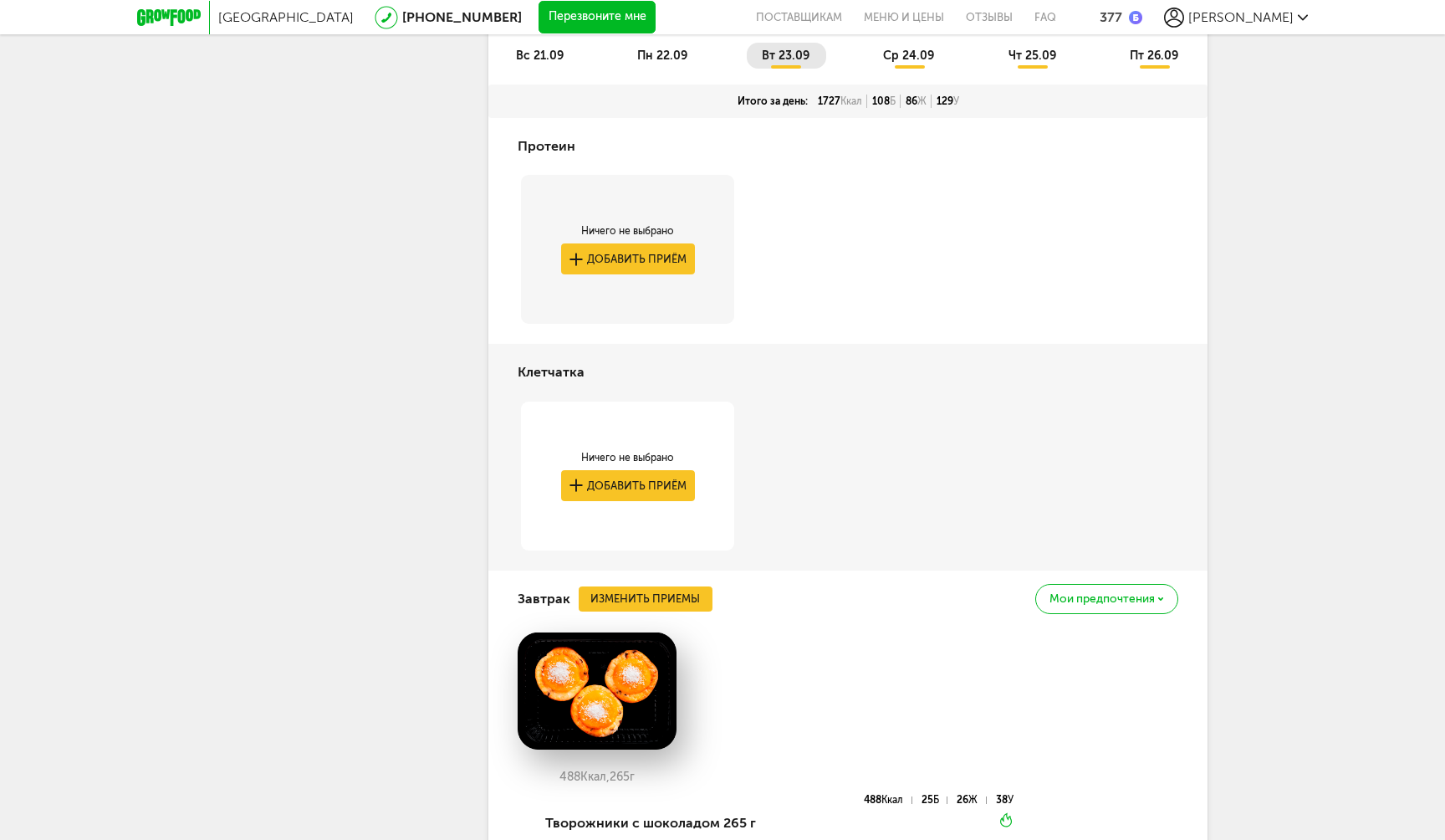
scroll to position [458, 0]
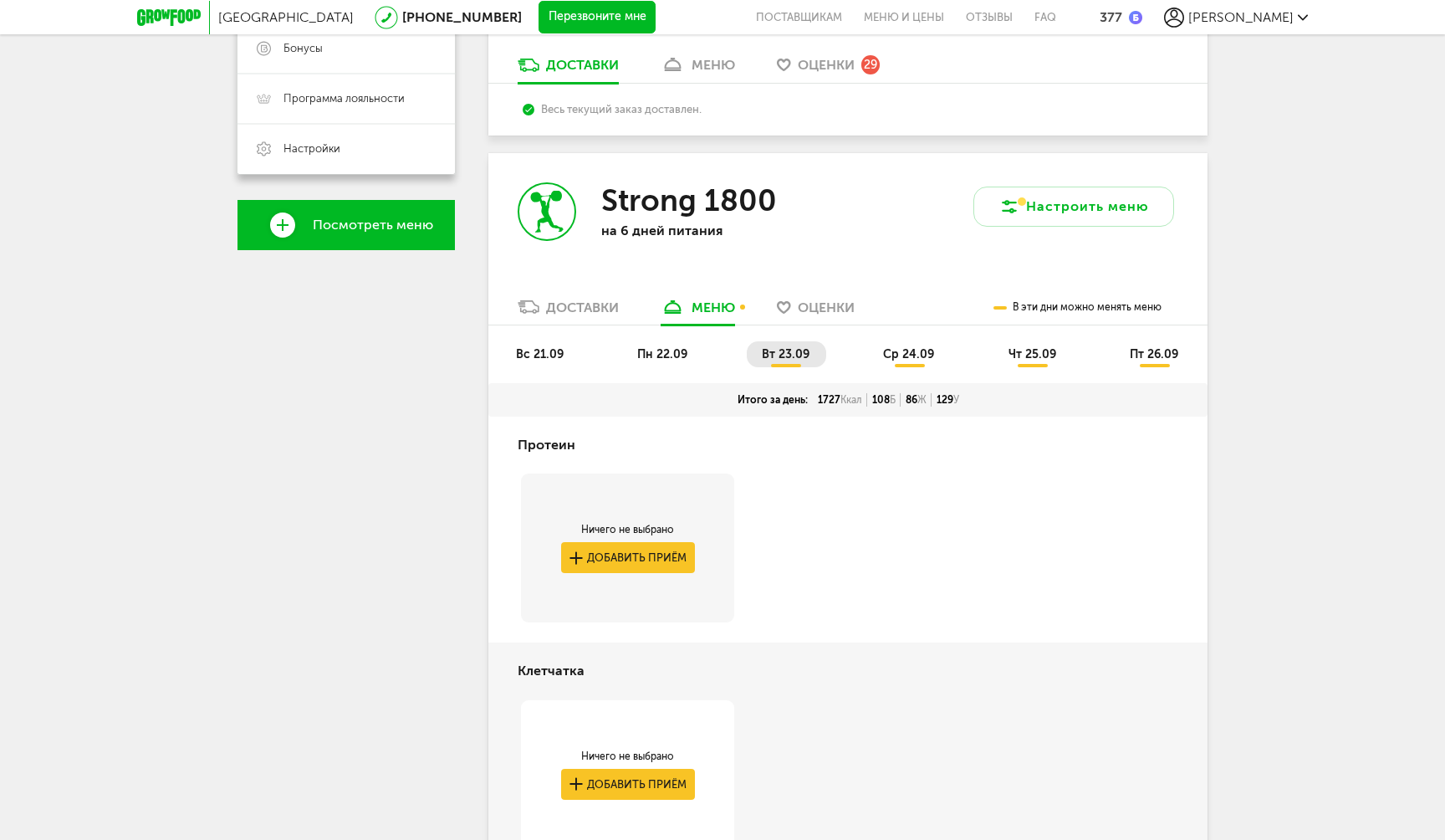
click at [877, 352] on li "ср 24.09" at bounding box center [910, 354] width 83 height 26
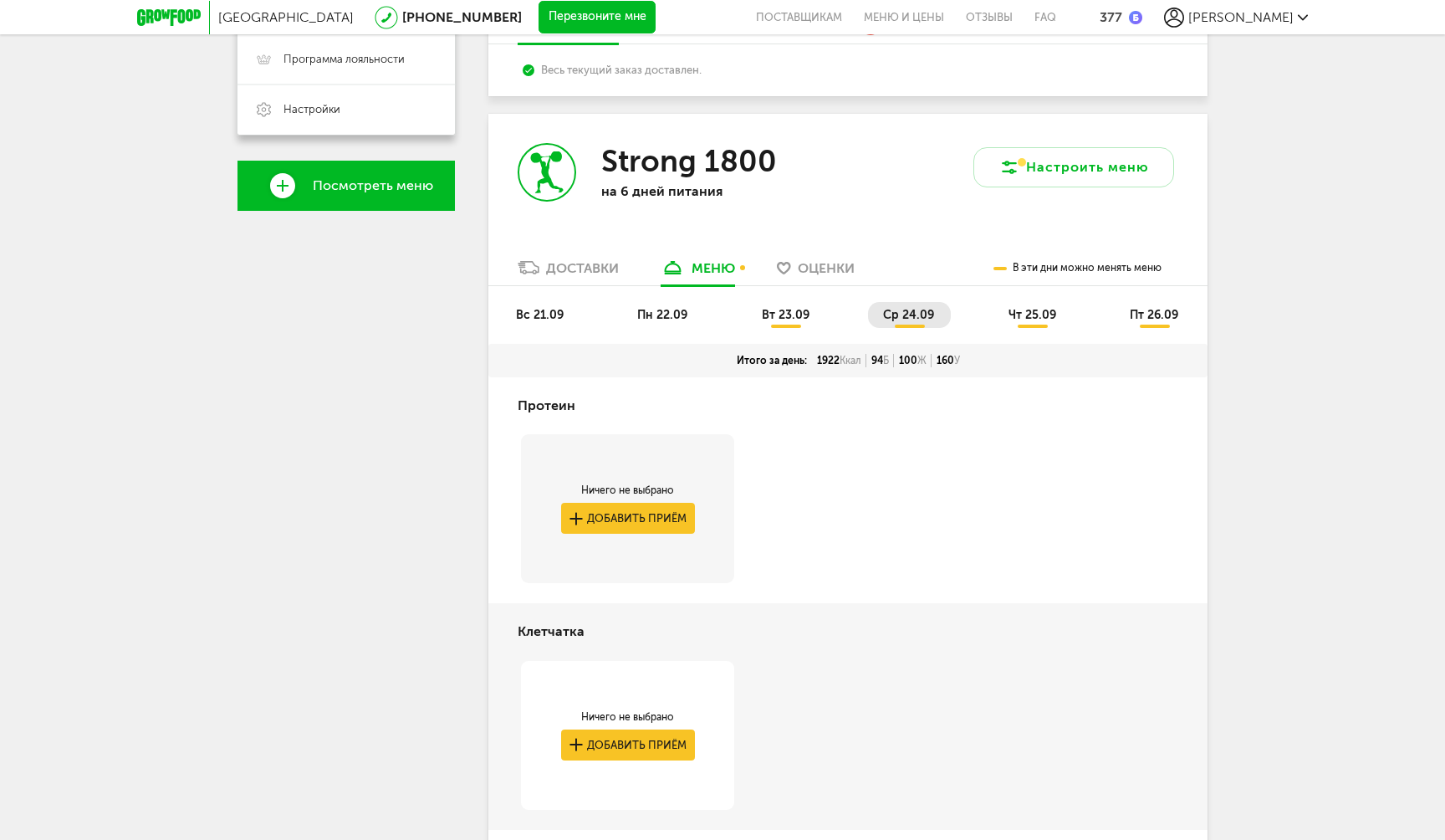
scroll to position [452, 0]
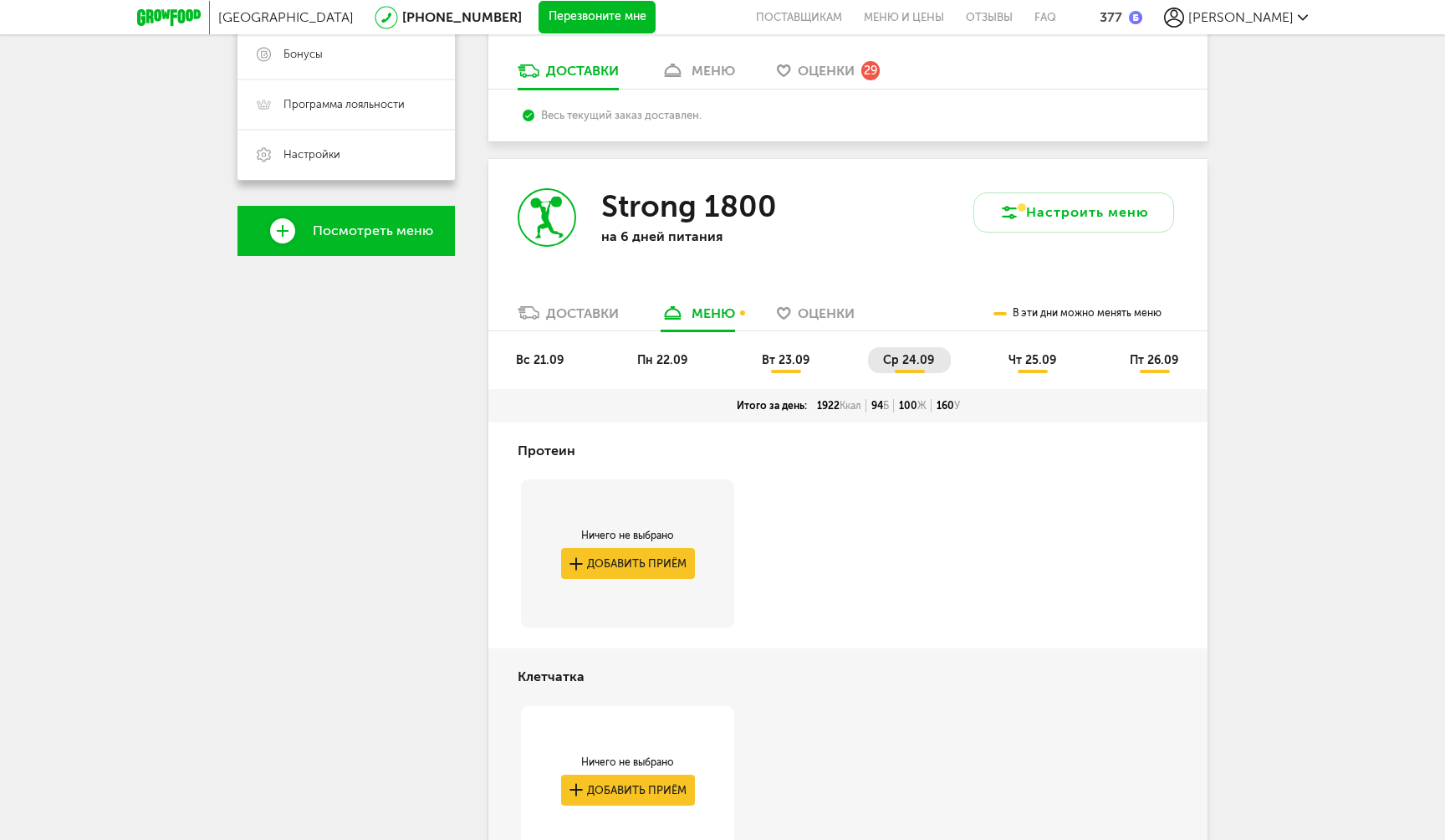
click at [1011, 355] on span "чт 25.09" at bounding box center [1032, 360] width 48 height 14
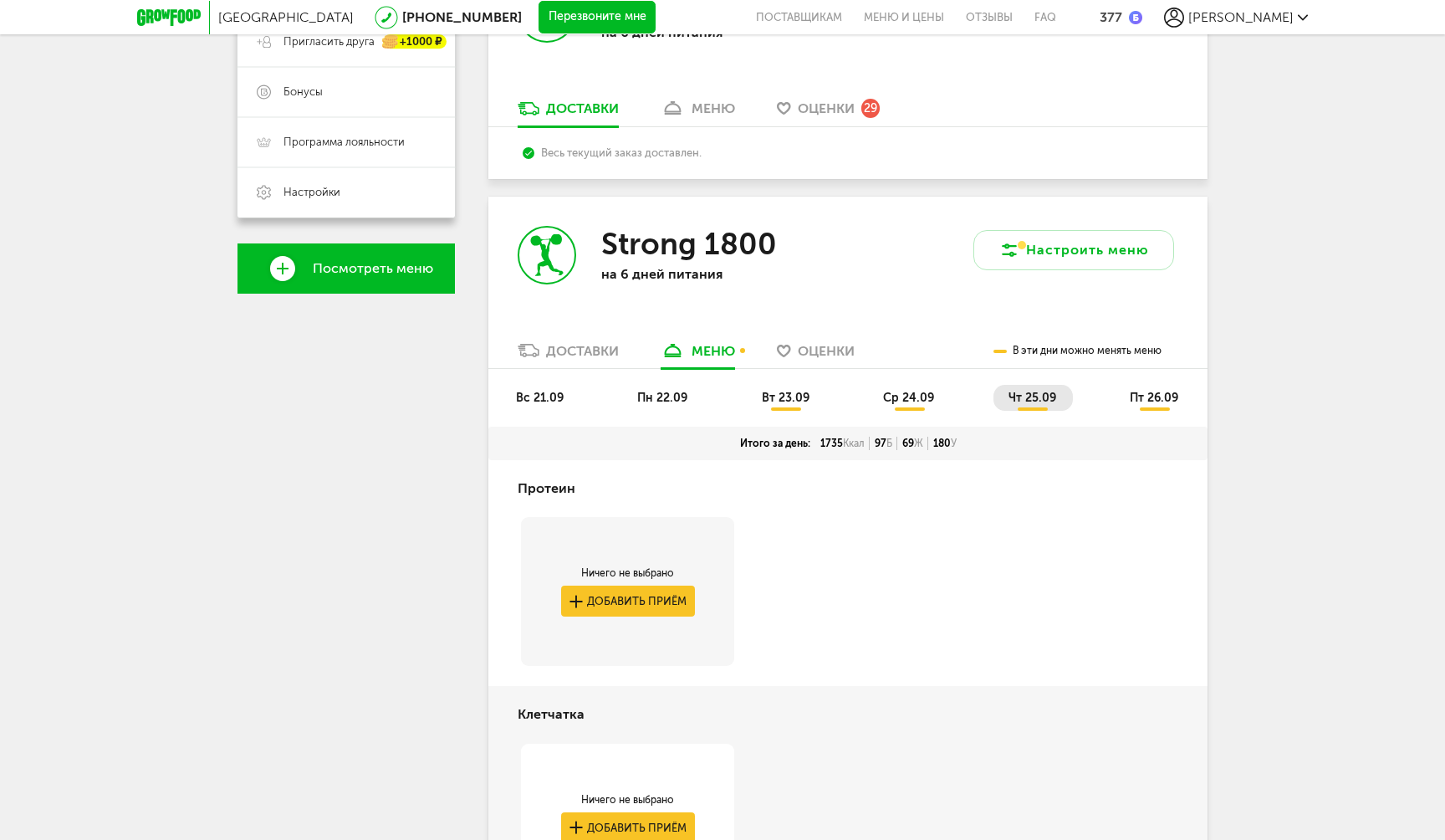
scroll to position [443, 0]
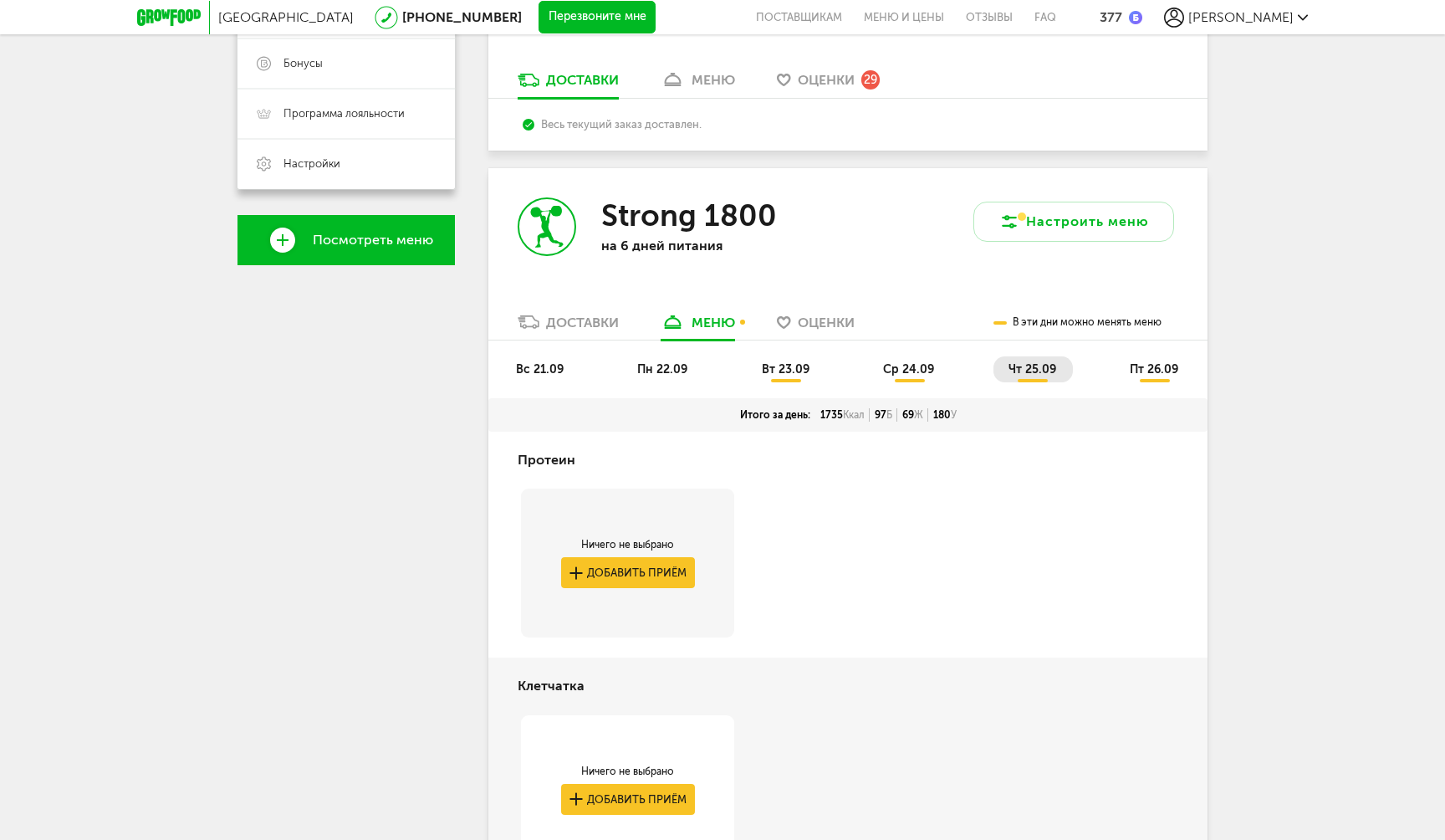
click at [1132, 365] on span "пт 26.09" at bounding box center [1155, 369] width 48 height 14
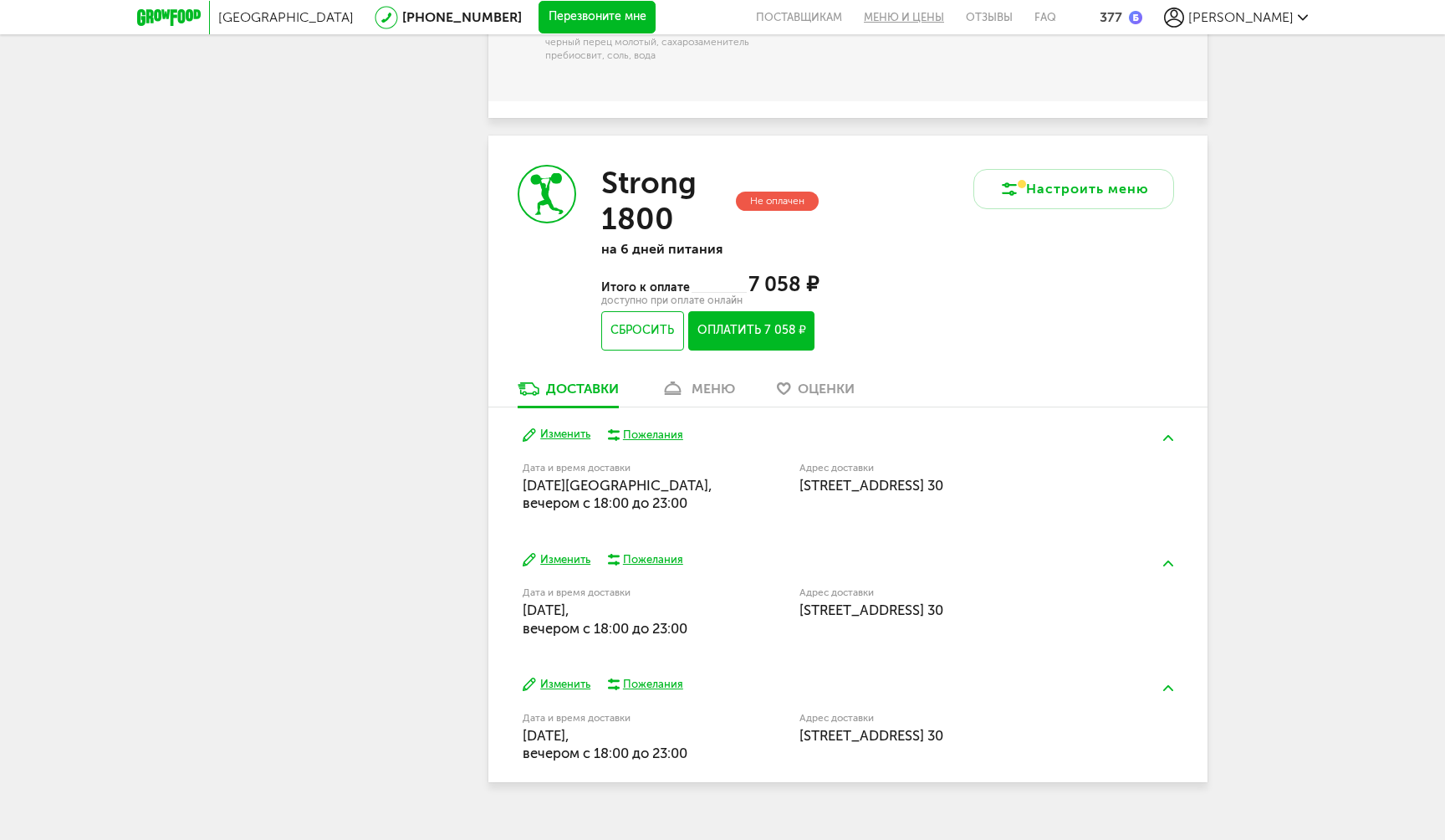
scroll to position [3493, 0]
